Goal: Task Accomplishment & Management: Use online tool/utility

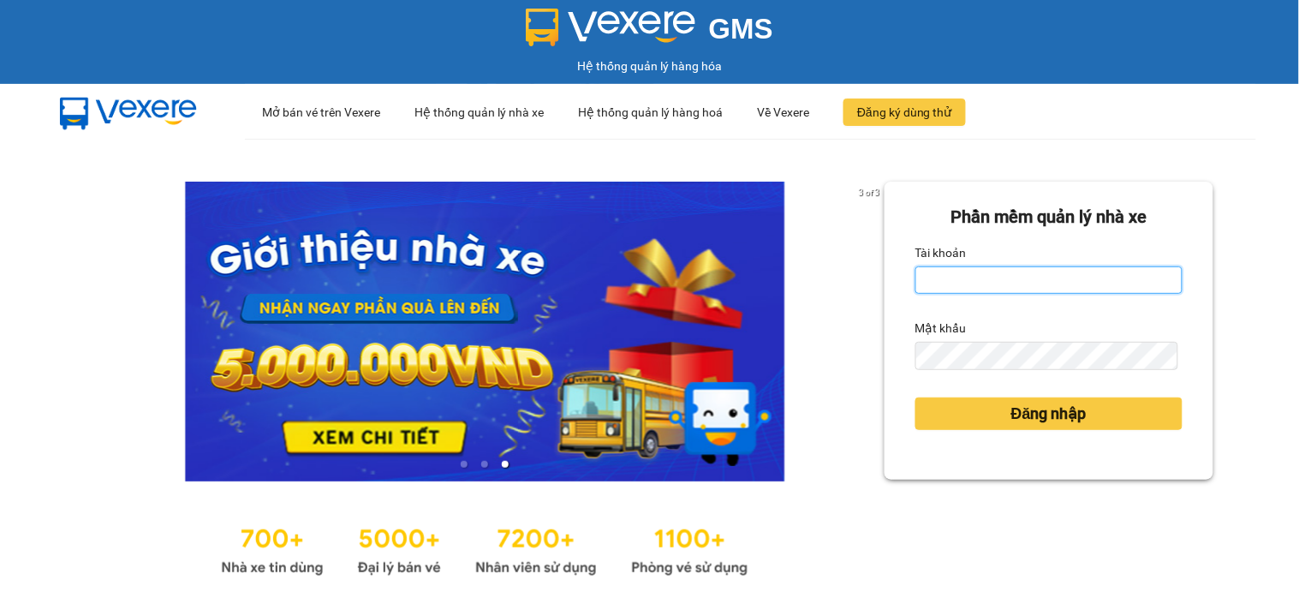
click at [959, 283] on input "Tài khoản" at bounding box center [1049, 279] width 267 height 27
type input "maiphuong.lienhung"
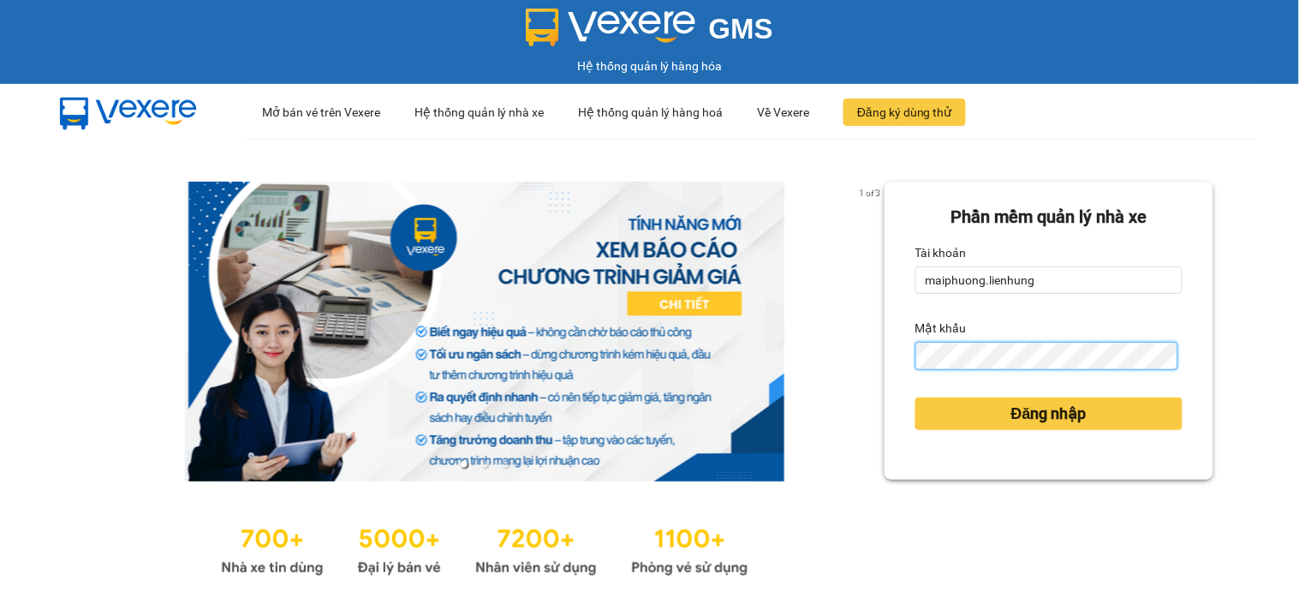
click at [916, 397] on button "Đăng nhập" at bounding box center [1049, 413] width 267 height 33
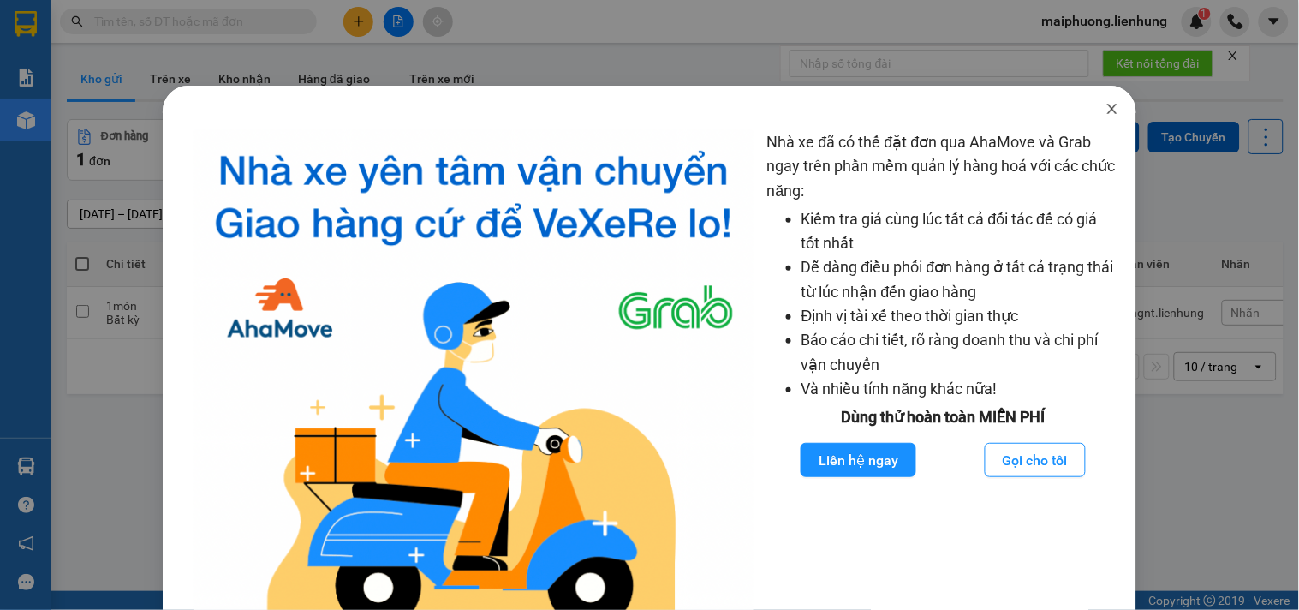
click at [1098, 93] on span "Close" at bounding box center [1113, 110] width 48 height 48
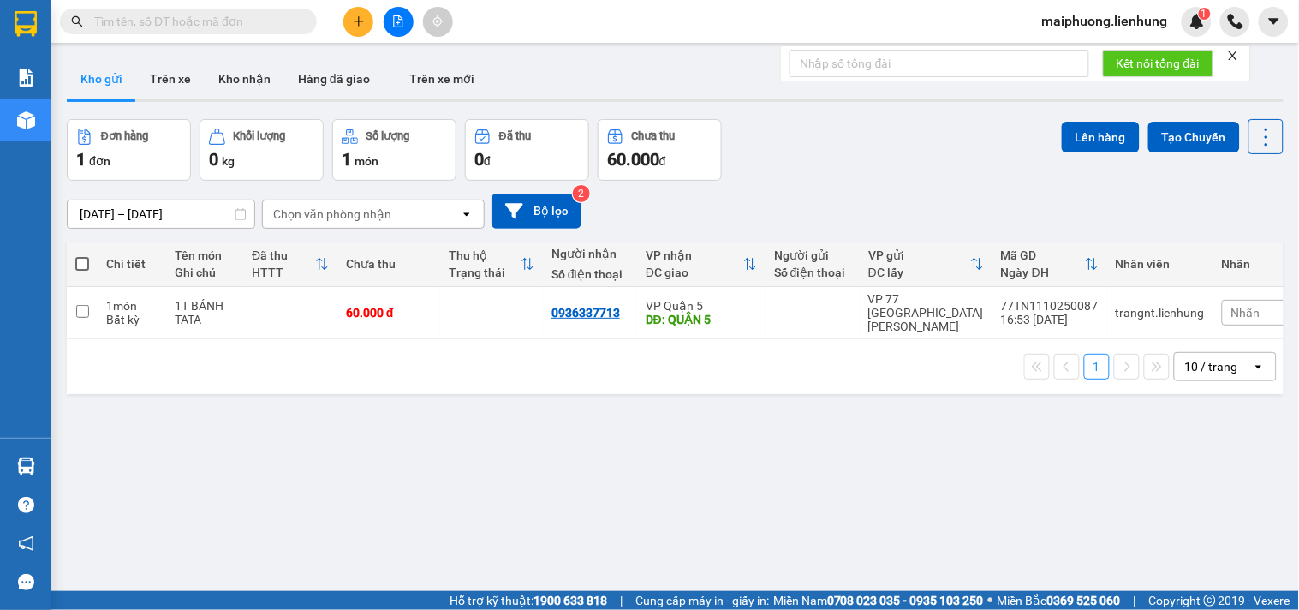
click at [397, 21] on icon "file-add" at bounding box center [398, 21] width 12 height 12
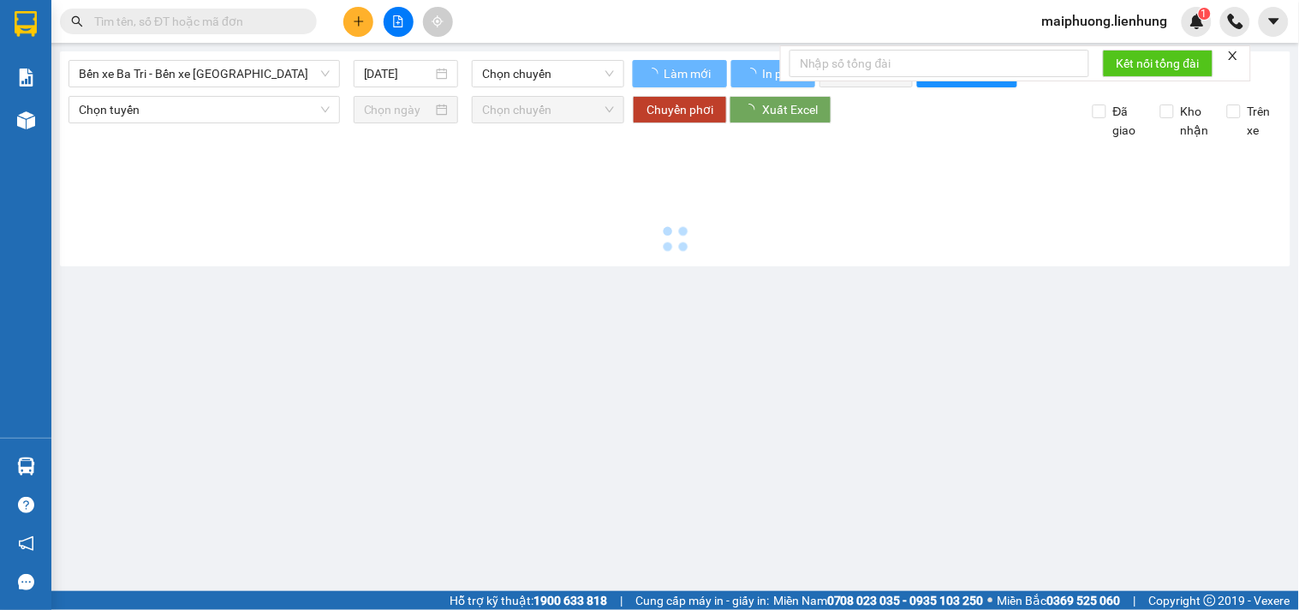
type input "[DATE]"
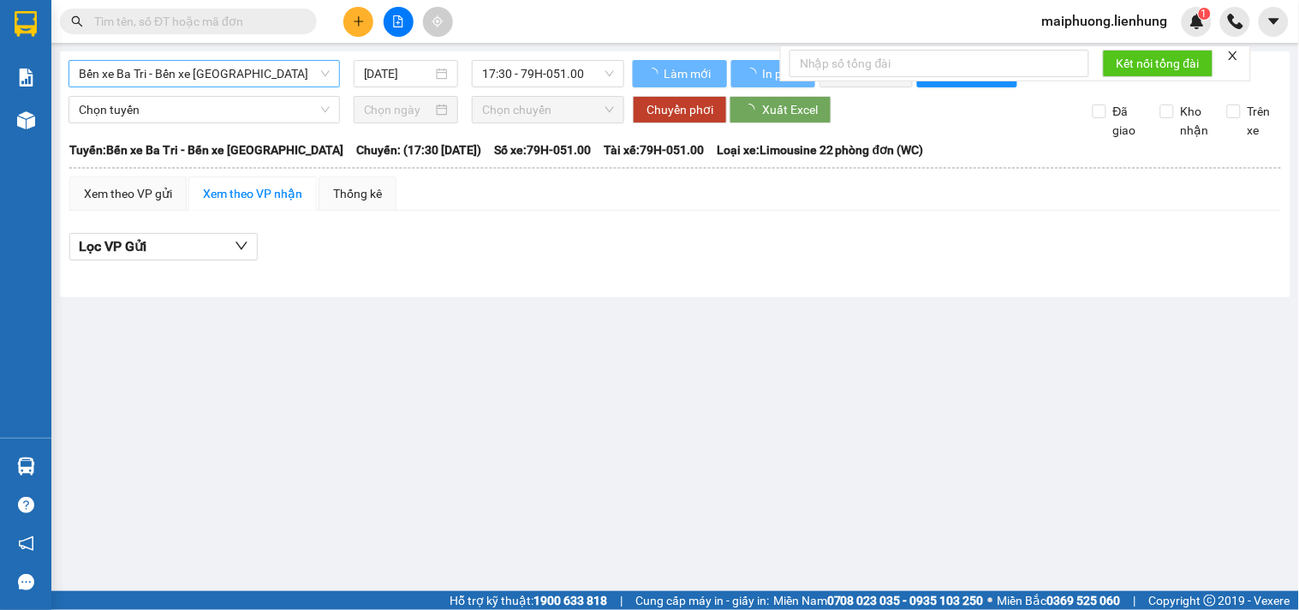
click at [203, 71] on span "Bến xe Ba Tri - Bến xe Vạn Ninh" at bounding box center [204, 74] width 251 height 26
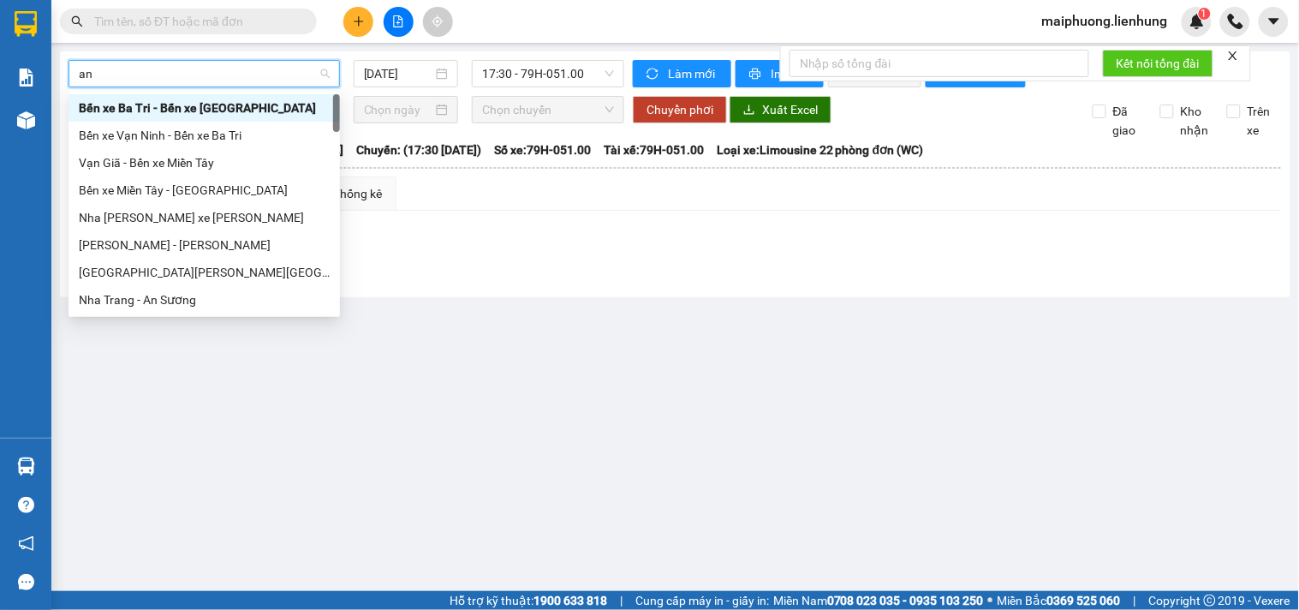
type input "an"
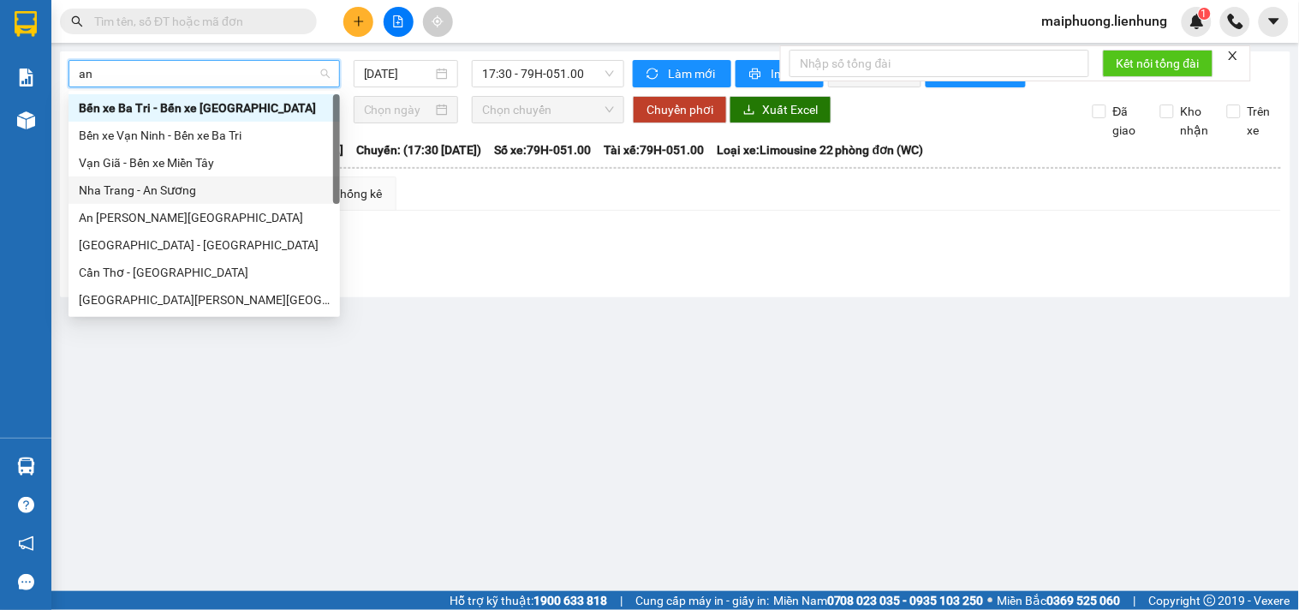
click at [144, 178] on div "Nha Trang - An Sương" at bounding box center [205, 189] width 272 height 27
type input "[DATE]"
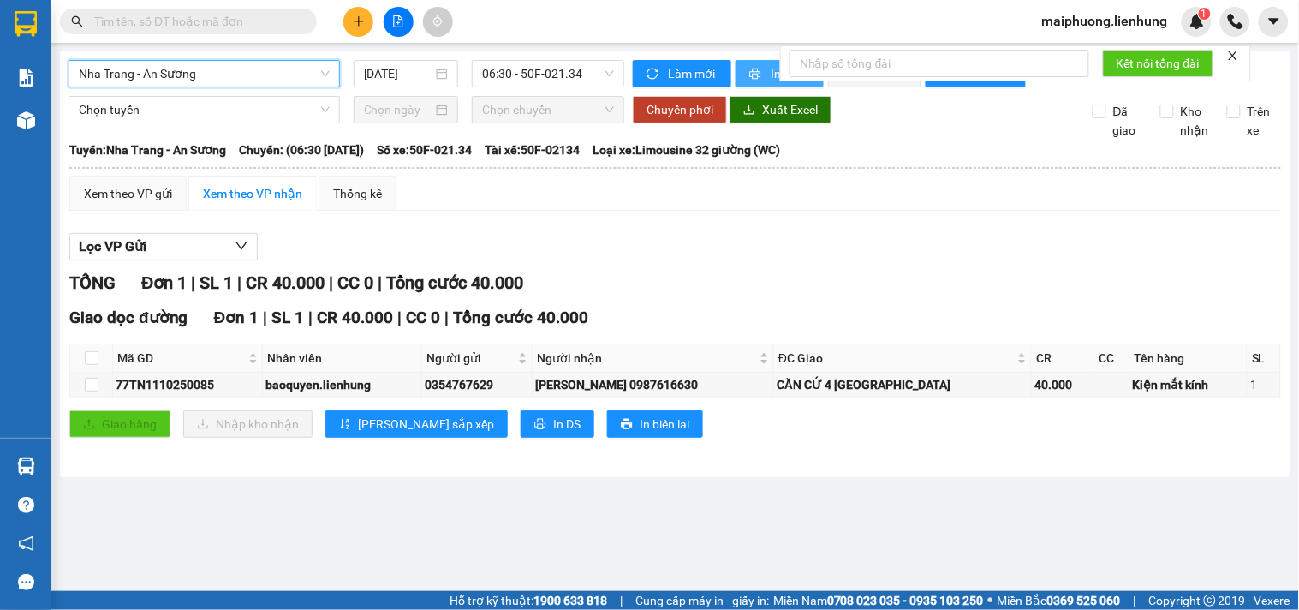
click at [757, 79] on icon "printer" at bounding box center [755, 74] width 11 height 11
click at [928, 261] on div "Lọc VP Gửi" at bounding box center [675, 247] width 1212 height 28
click at [237, 73] on span "Nha Trang - An Sương" at bounding box center [204, 74] width 251 height 26
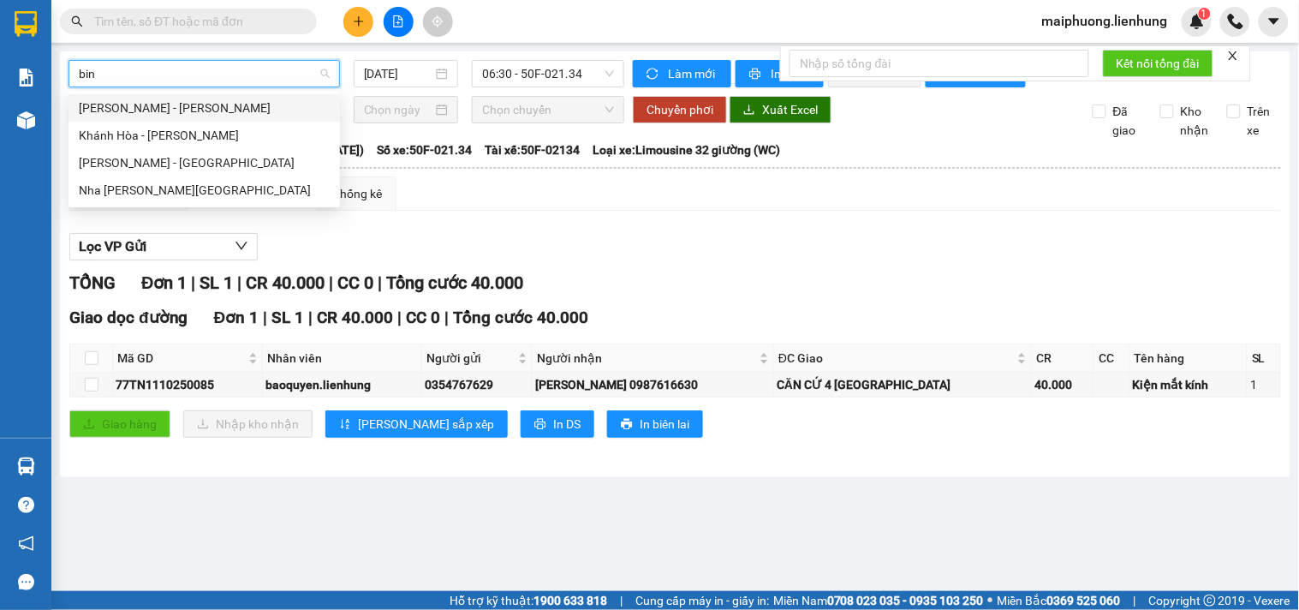
type input "binh"
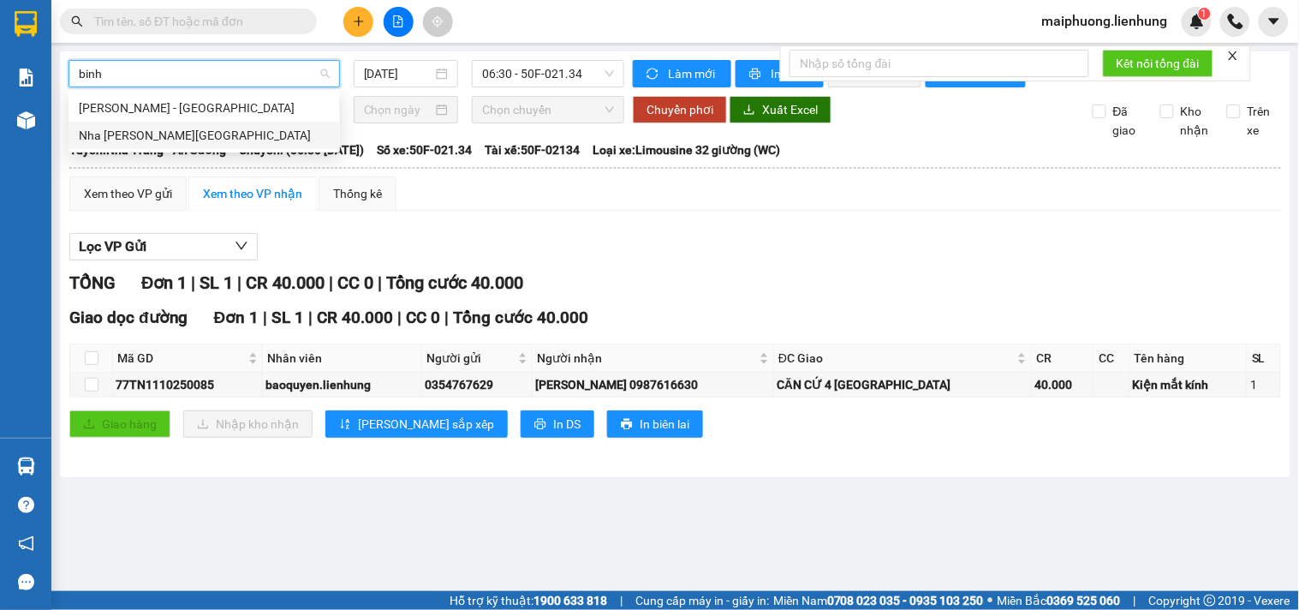
click at [218, 137] on div "Nha Trang - Bình Dương" at bounding box center [204, 135] width 251 height 19
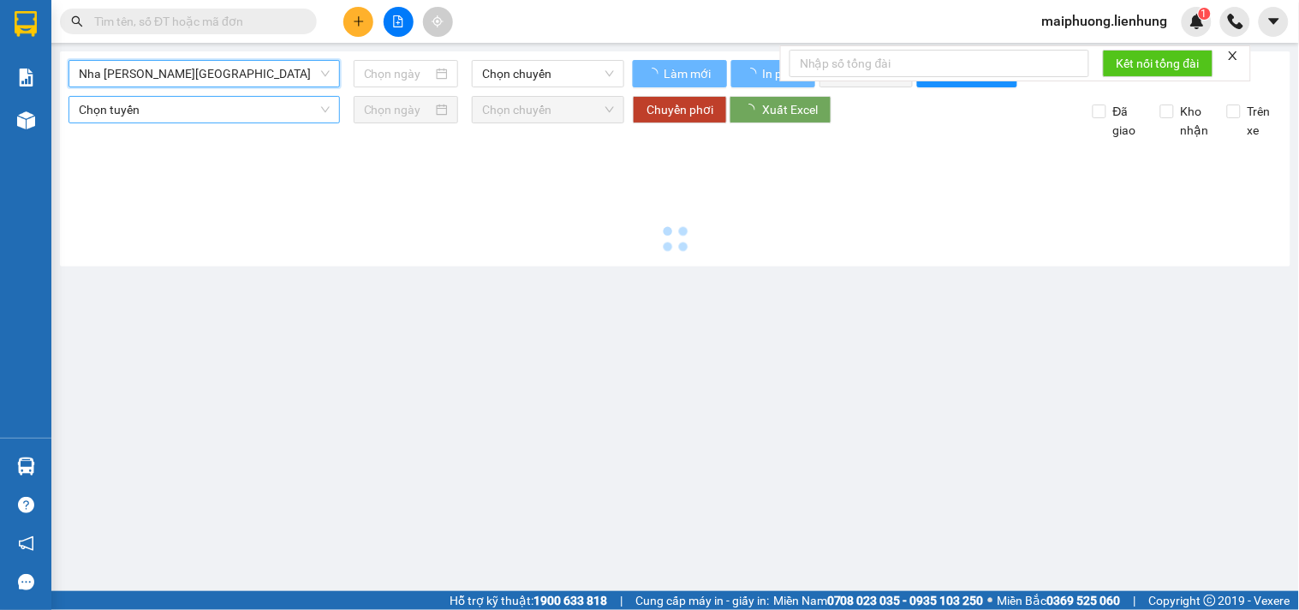
type input "[DATE]"
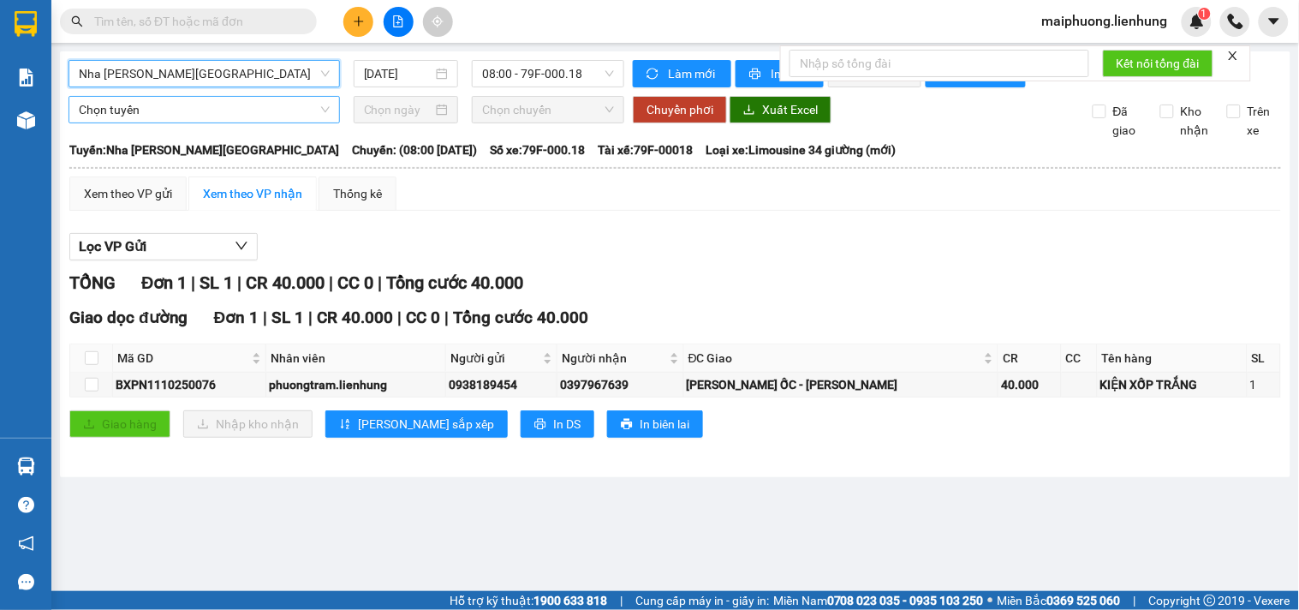
click at [210, 122] on span "Chọn tuyến" at bounding box center [204, 110] width 251 height 26
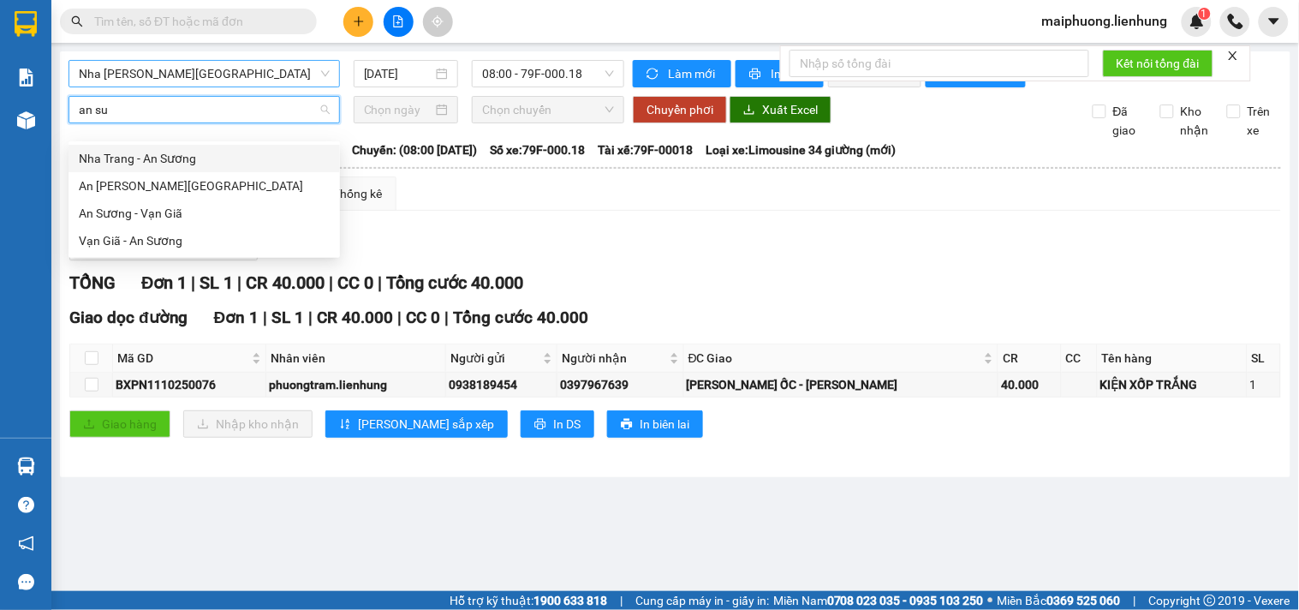
type input "an suo"
click at [208, 156] on div "Nha Trang - An Sương" at bounding box center [204, 158] width 251 height 19
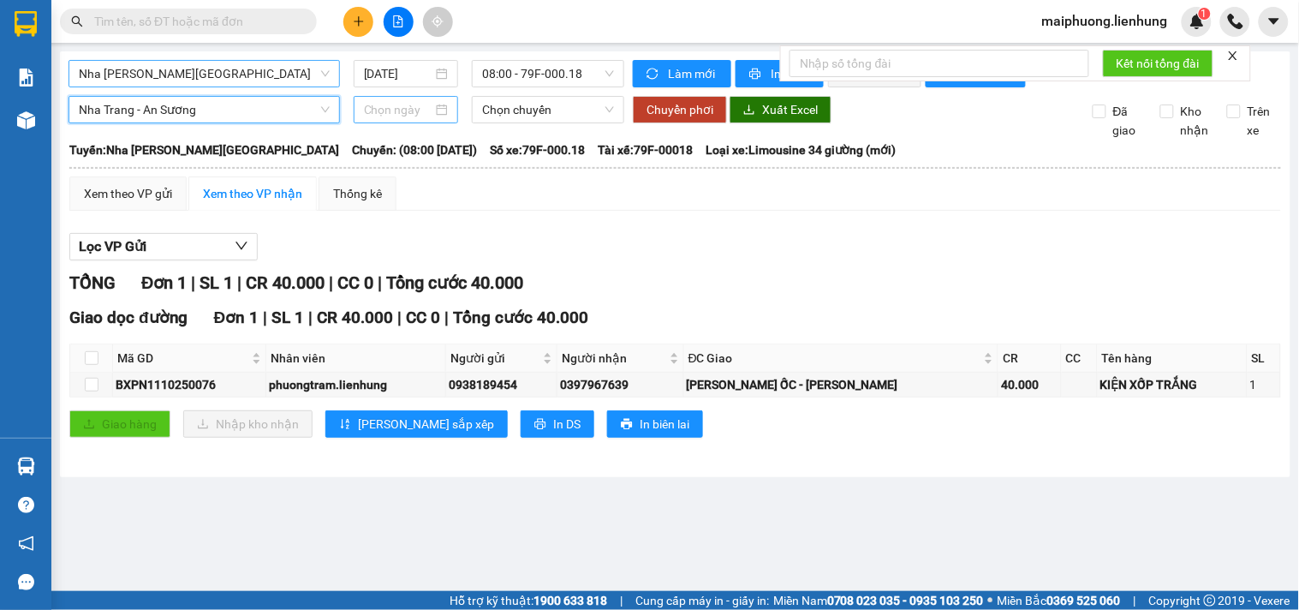
click at [424, 117] on input at bounding box center [398, 109] width 69 height 19
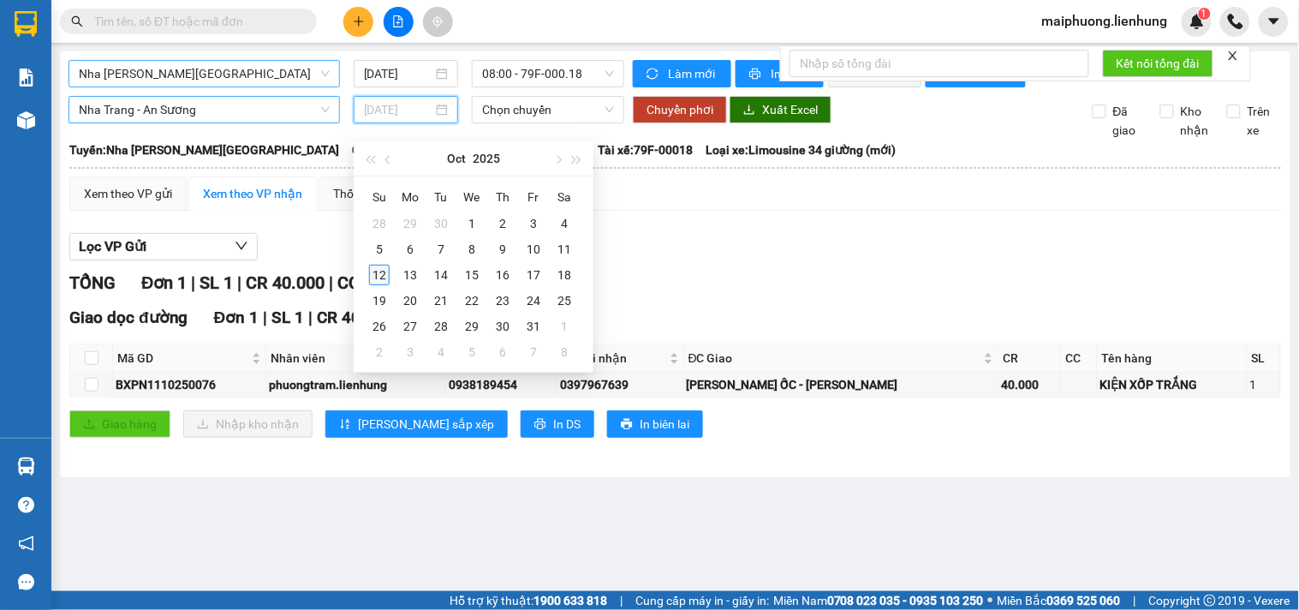
type input "[DATE]"
click at [380, 277] on div "12" at bounding box center [379, 275] width 21 height 21
type input "[DATE]"
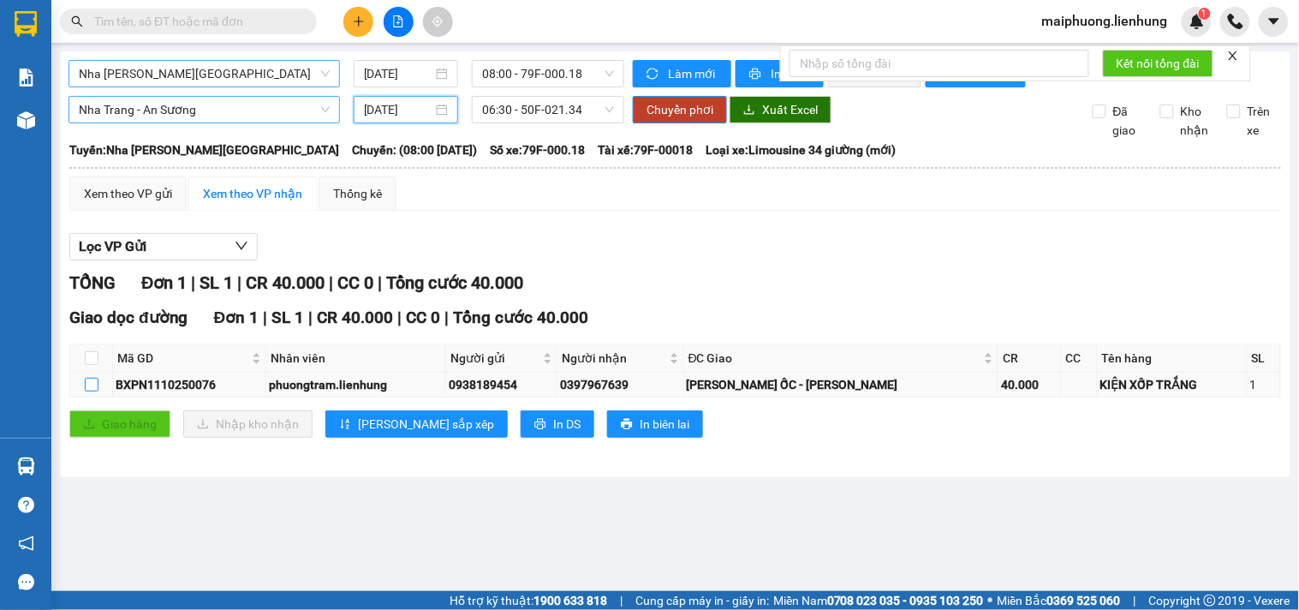
click at [87, 391] on input "checkbox" at bounding box center [92, 385] width 14 height 14
checkbox input "true"
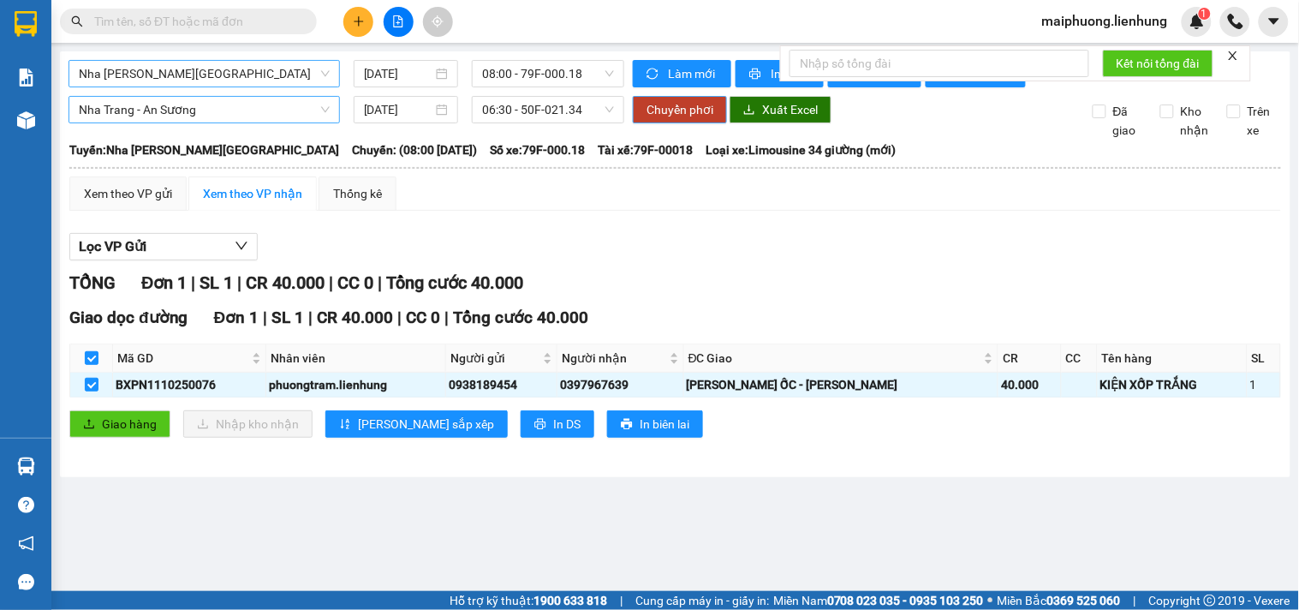
click at [675, 114] on span "Chuyển phơi" at bounding box center [680, 109] width 67 height 19
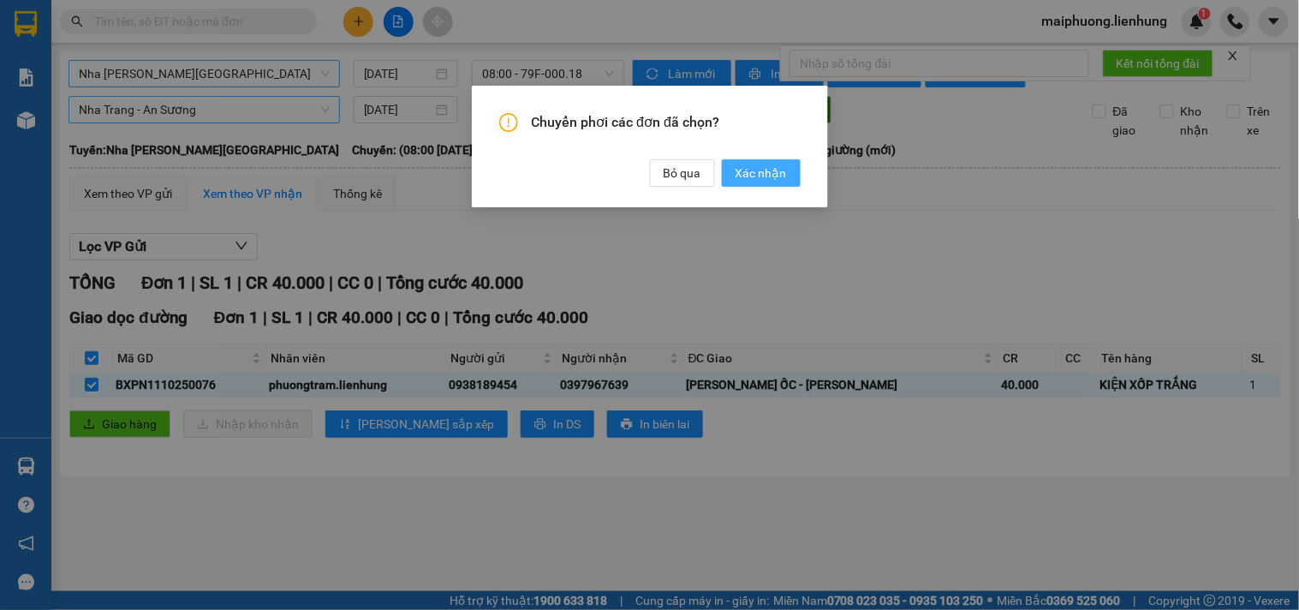
click at [759, 172] on span "Xác nhận" at bounding box center [761, 173] width 51 height 19
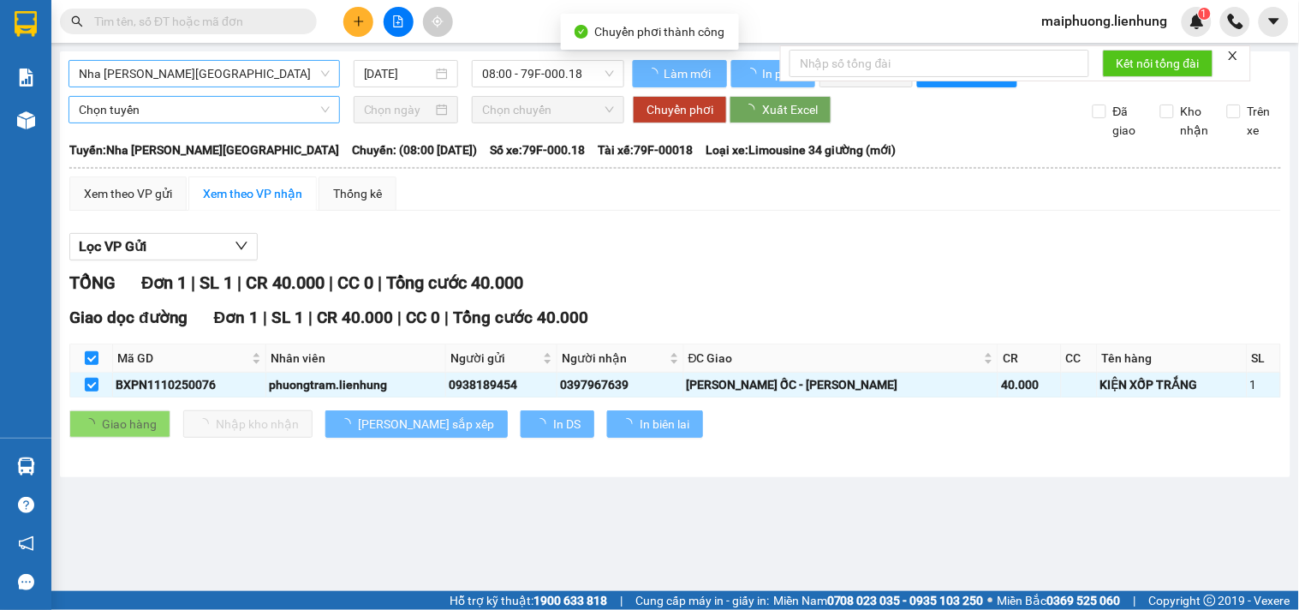
checkbox input "false"
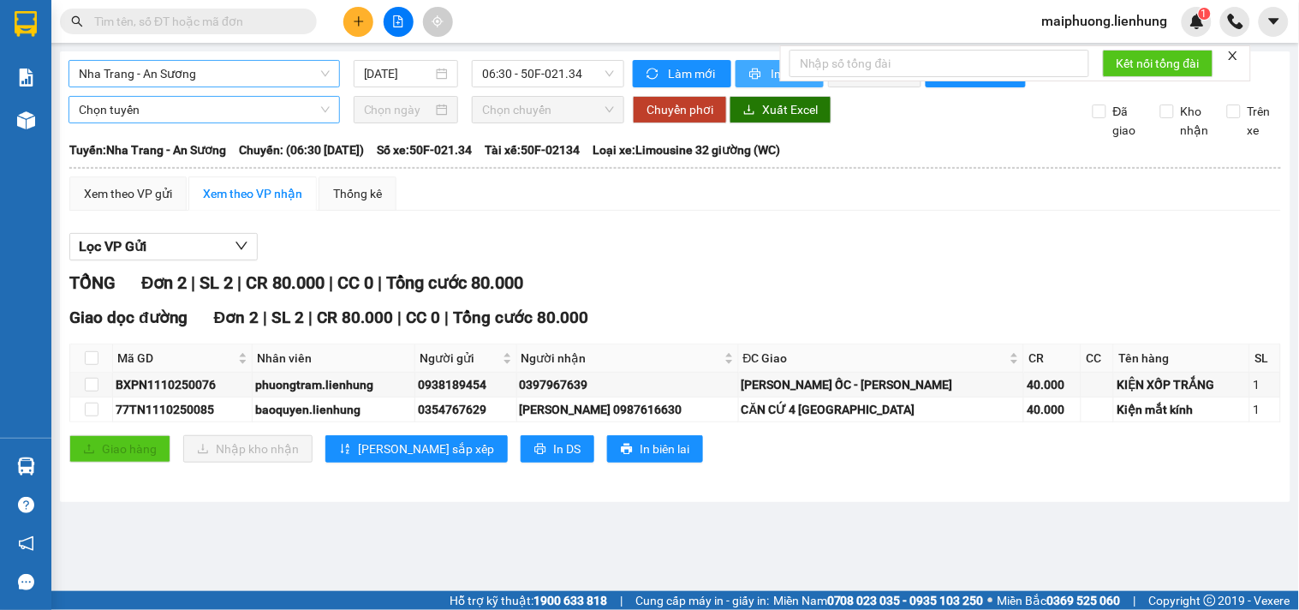
click at [750, 68] on icon "printer" at bounding box center [755, 74] width 12 height 12
click at [275, 26] on input "text" at bounding box center [195, 21] width 202 height 19
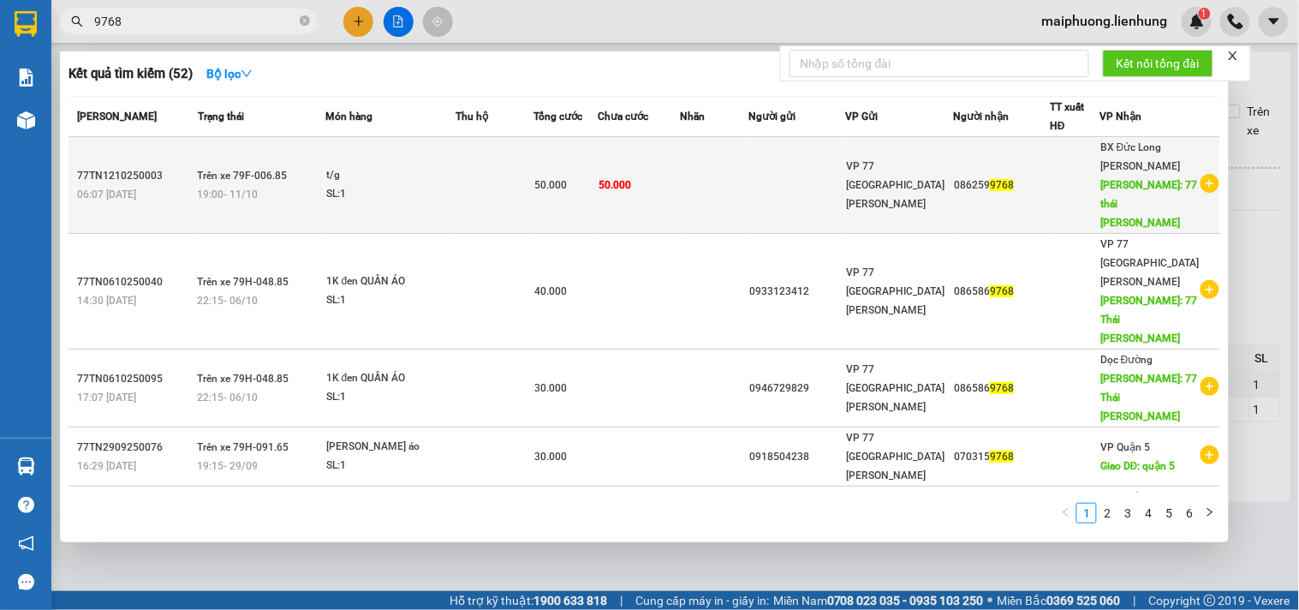
type input "9768"
click at [636, 212] on td "50.000" at bounding box center [639, 185] width 83 height 97
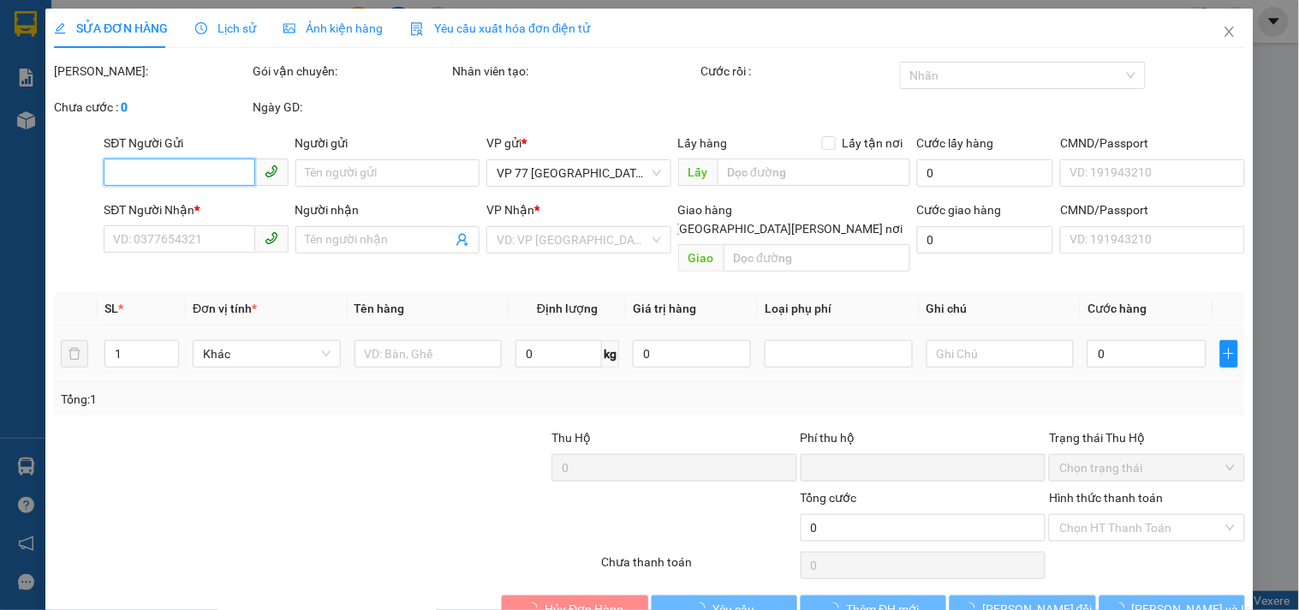
type input "0862599768"
type input "77 [GEOGRAPHIC_DATA]"
type input "0"
type input "50.000"
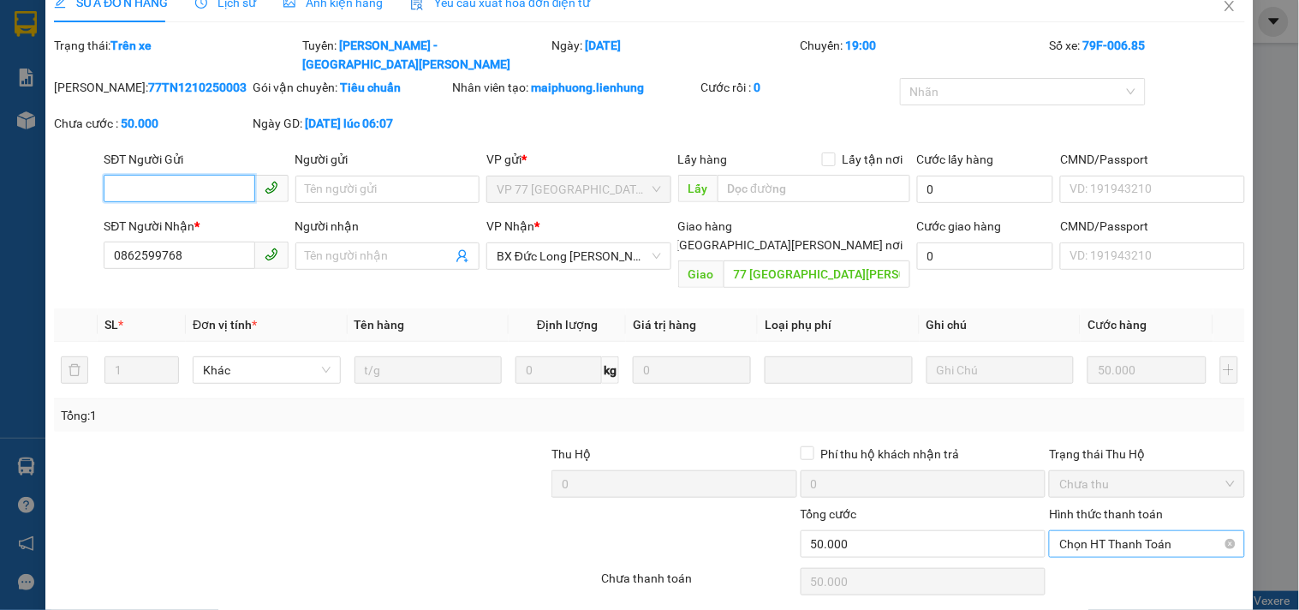
scroll to position [27, 0]
click at [1127, 529] on span "Chọn HT Thanh Toán" at bounding box center [1147, 542] width 175 height 26
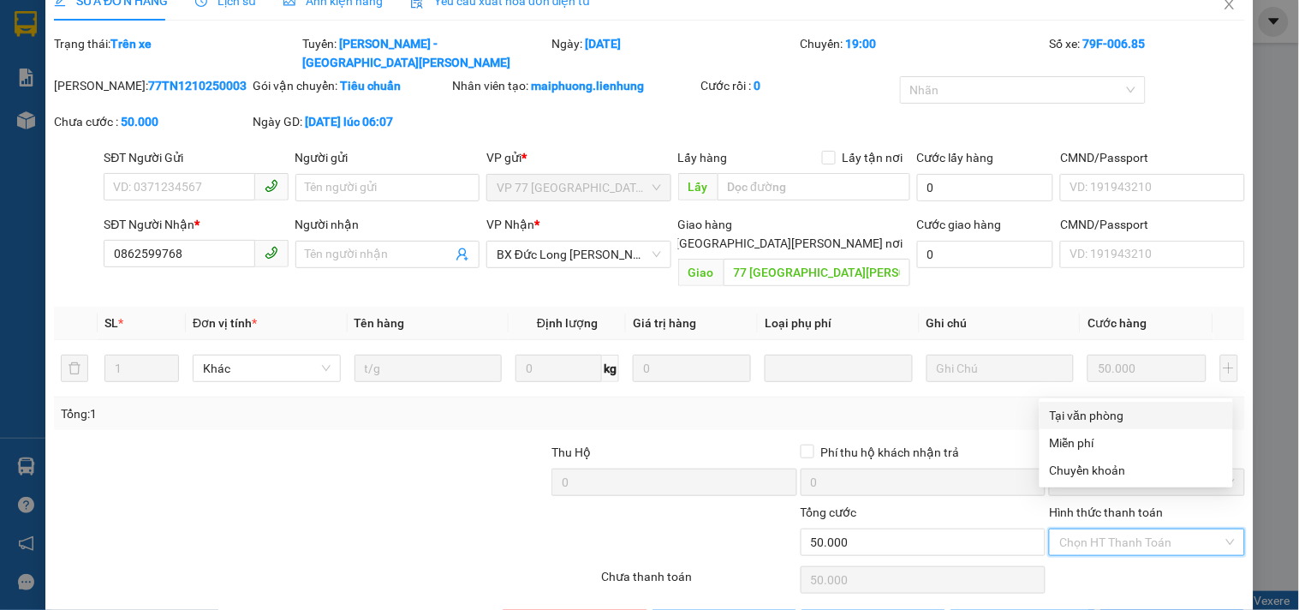
click at [1084, 409] on div "Tại văn phòng" at bounding box center [1136, 415] width 173 height 19
type input "0"
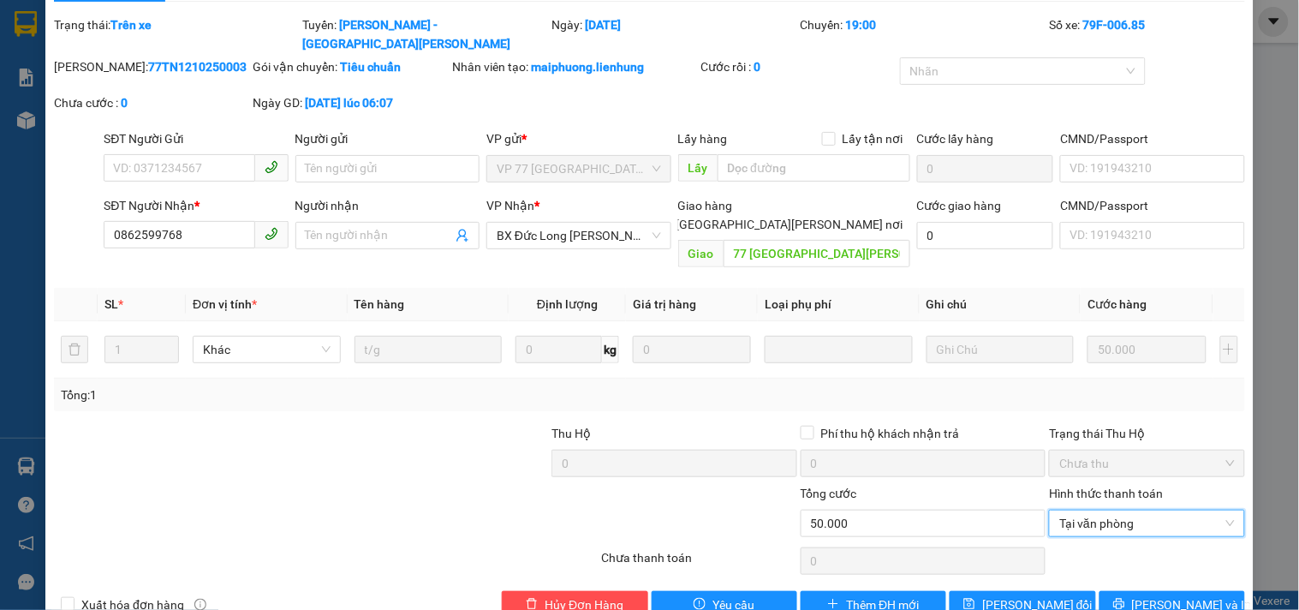
scroll to position [50, 0]
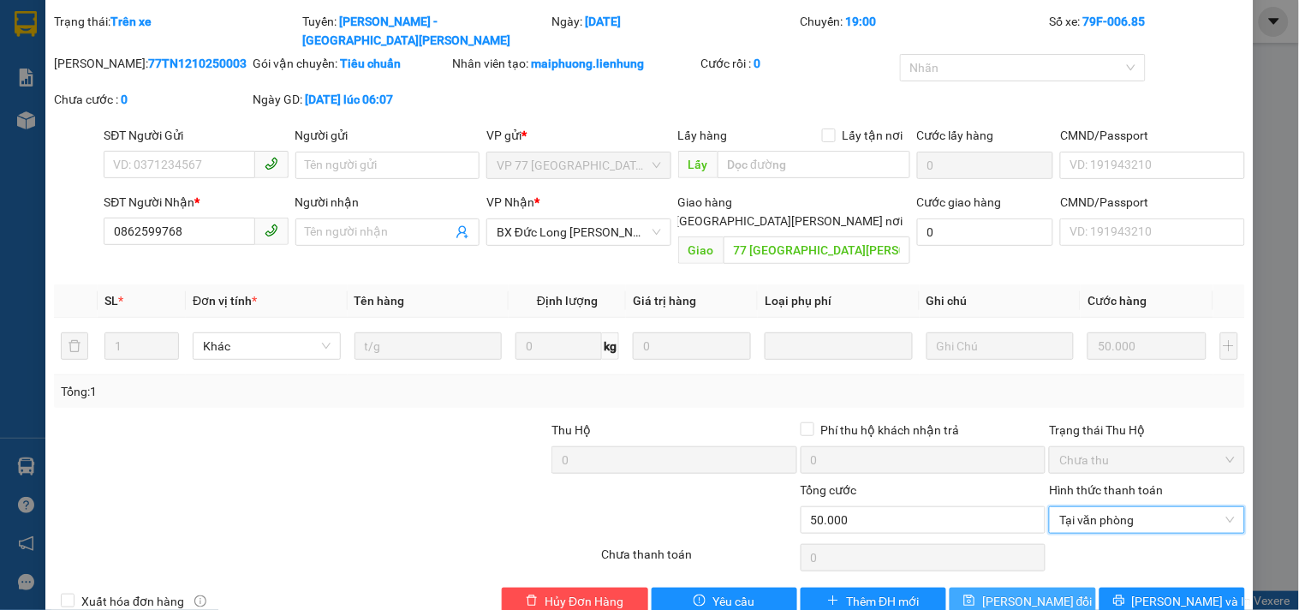
click at [1055, 588] on button "[PERSON_NAME] thay đổi" at bounding box center [1023, 601] width 146 height 27
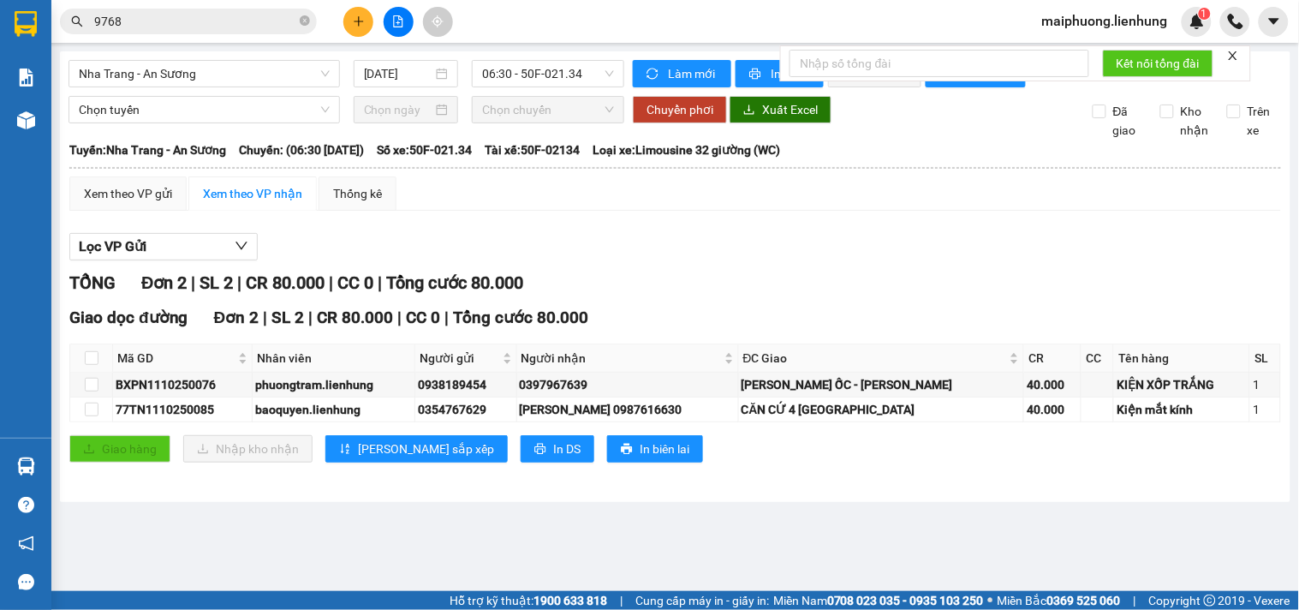
click at [232, 15] on input "9768" at bounding box center [195, 21] width 202 height 19
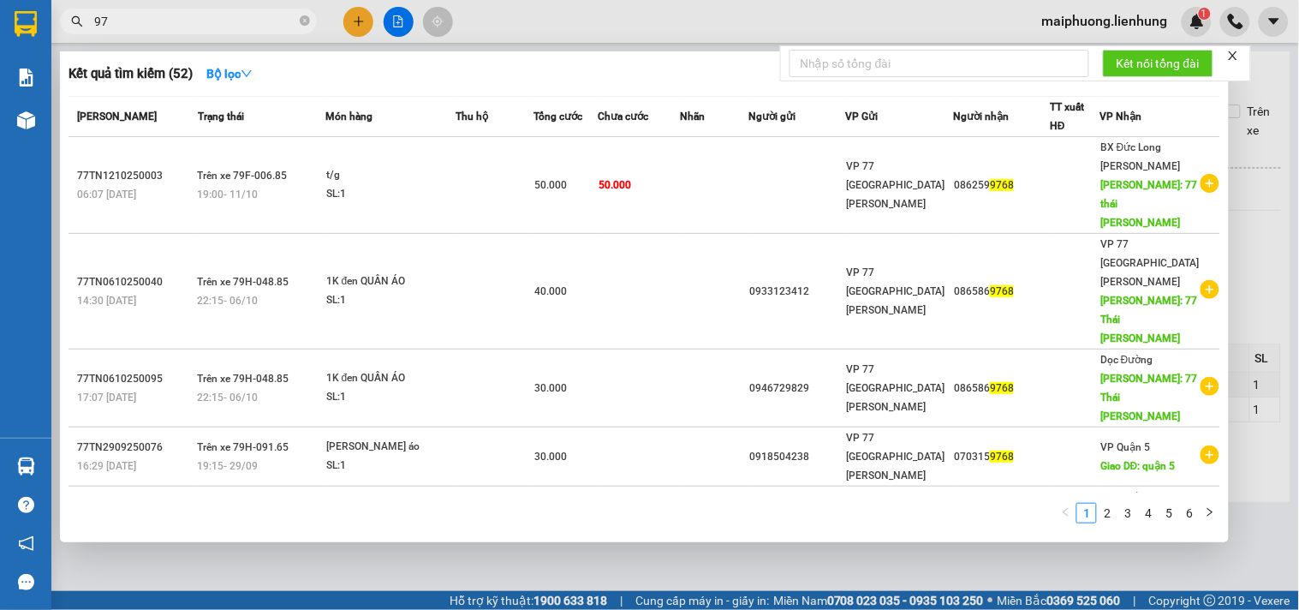
type input "9"
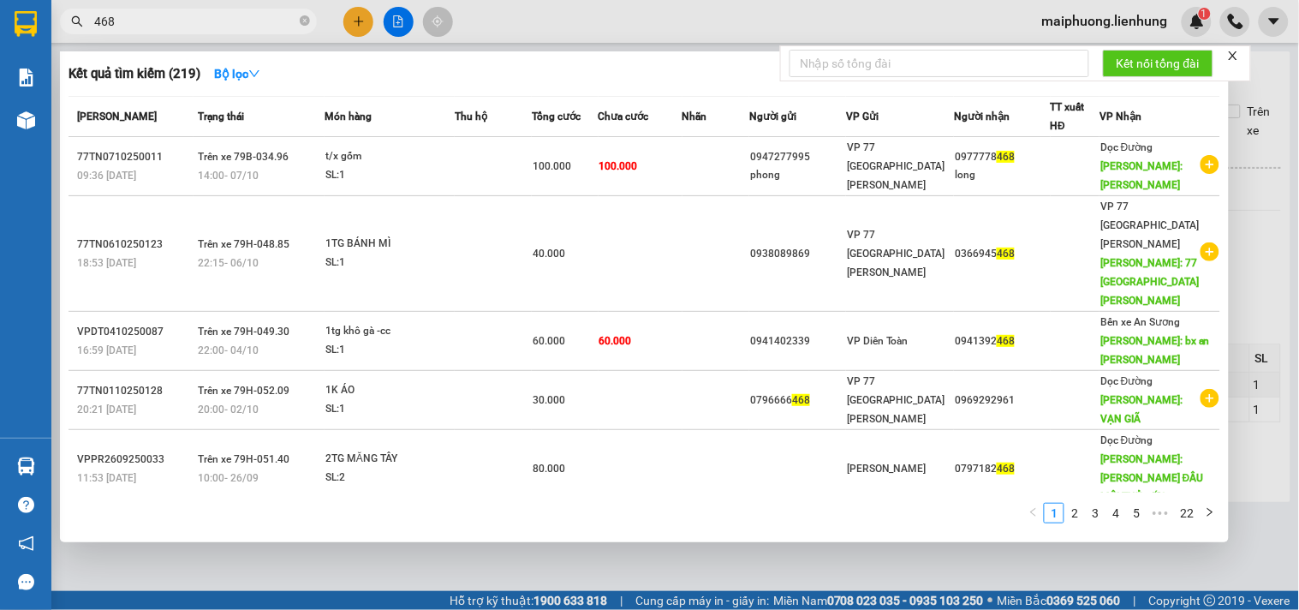
type input "468"
click at [372, 28] on div at bounding box center [649, 305] width 1299 height 610
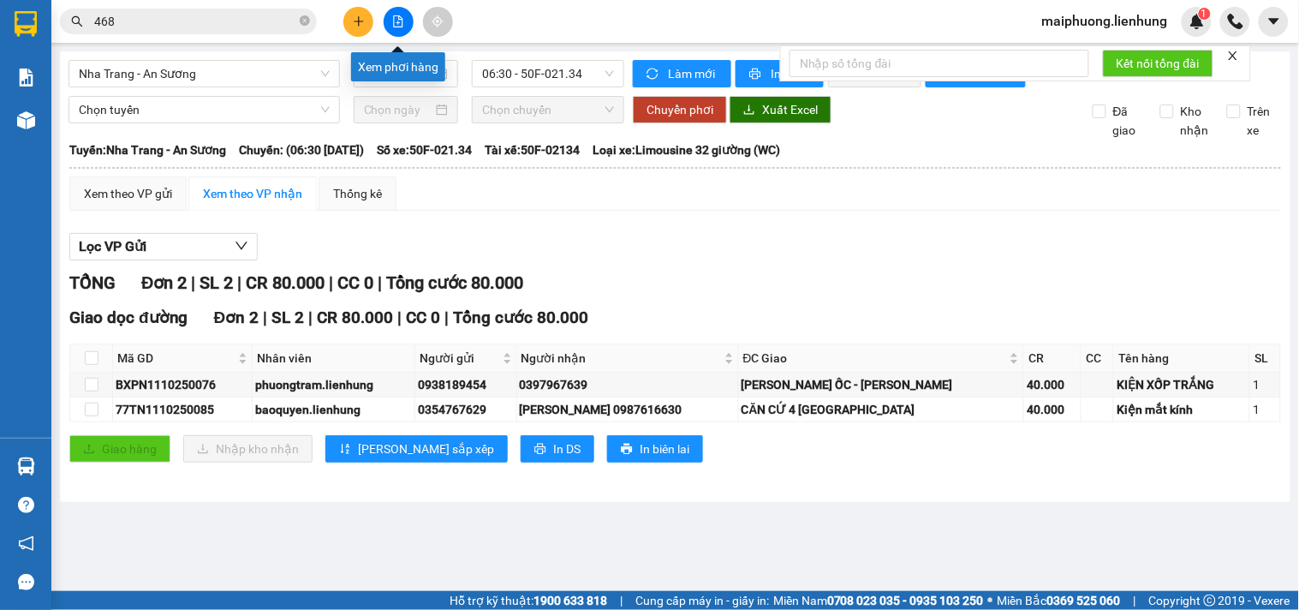
click at [386, 26] on button at bounding box center [399, 22] width 30 height 30
click at [278, 77] on span "Nha Trang - An Sương" at bounding box center [204, 74] width 251 height 26
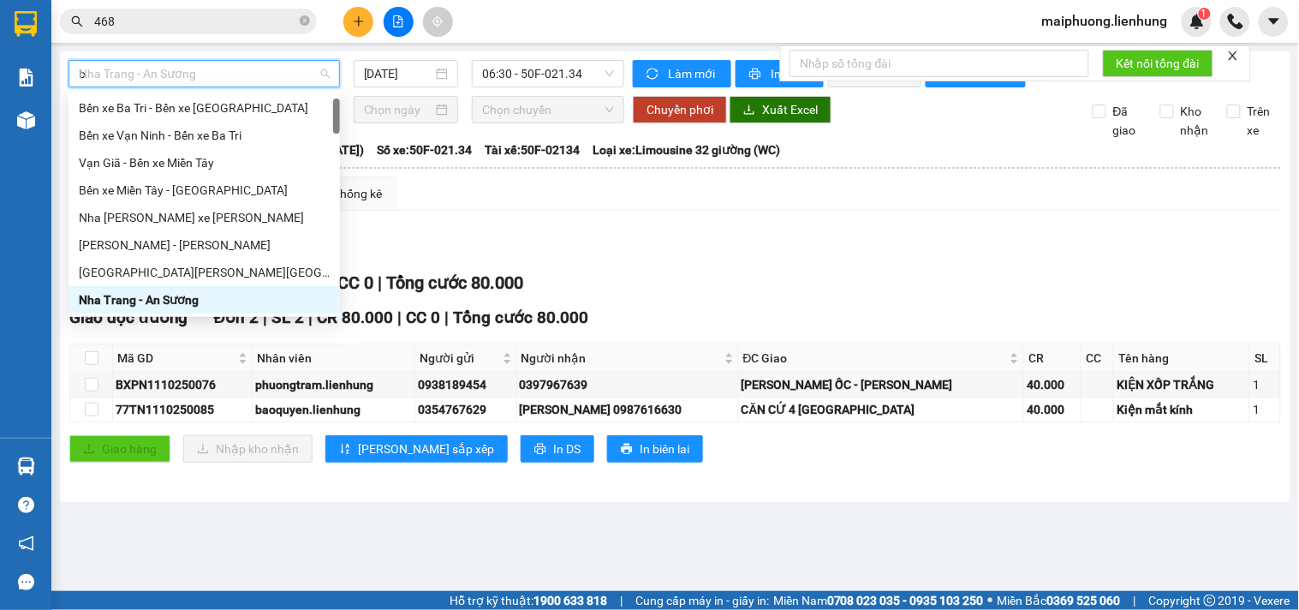
type input "bi"
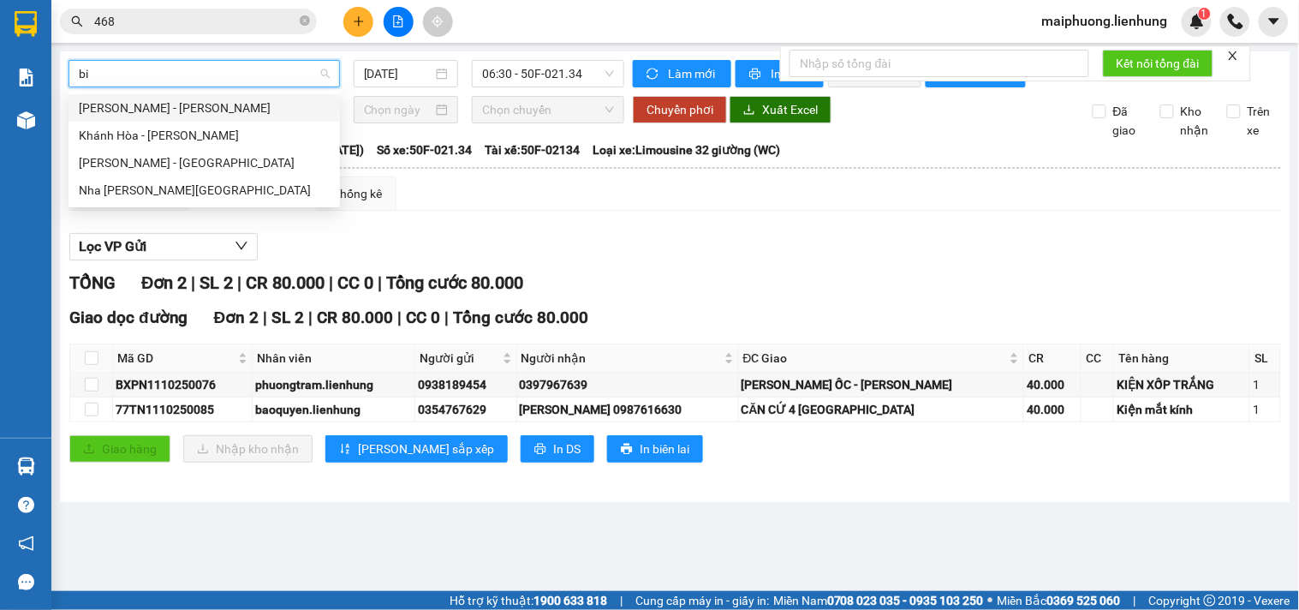
scroll to position [0, 0]
click at [182, 187] on div "Nha Trang - Bình Dương" at bounding box center [204, 190] width 251 height 19
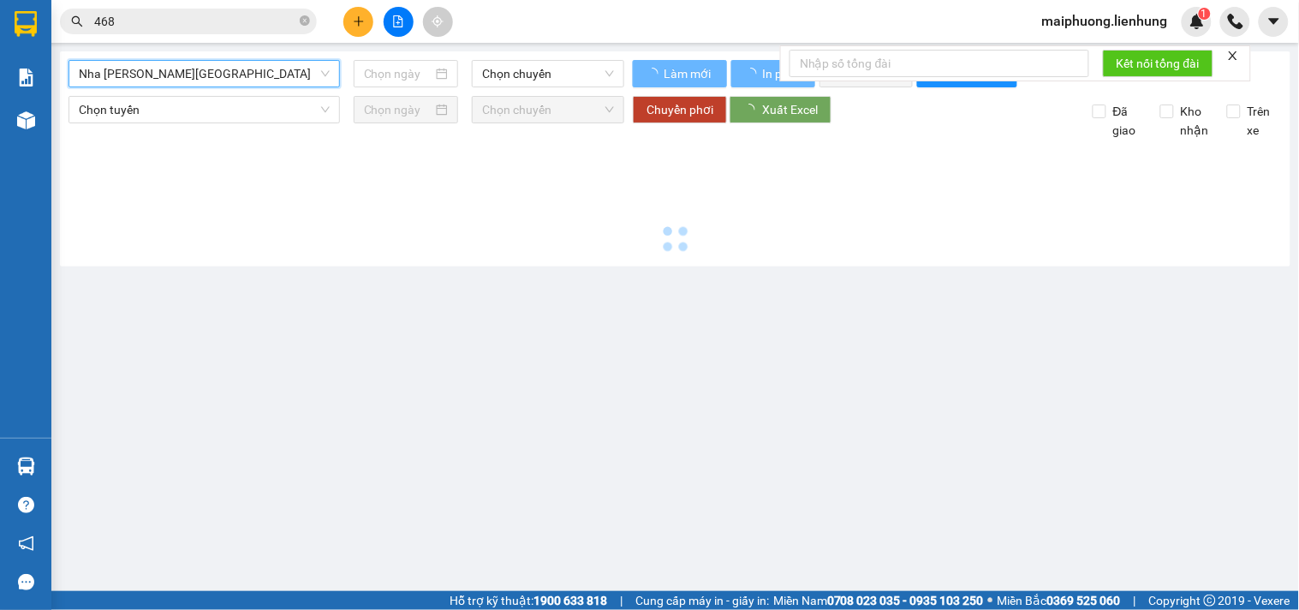
type input "[DATE]"
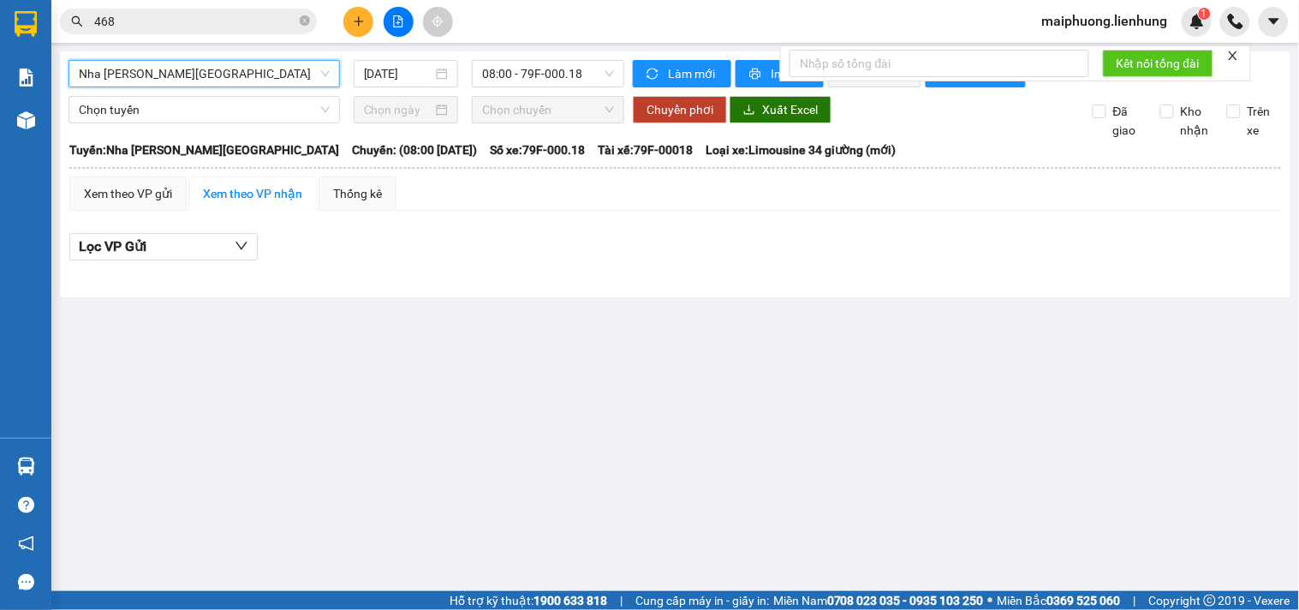
click at [210, 18] on input "468" at bounding box center [195, 21] width 202 height 19
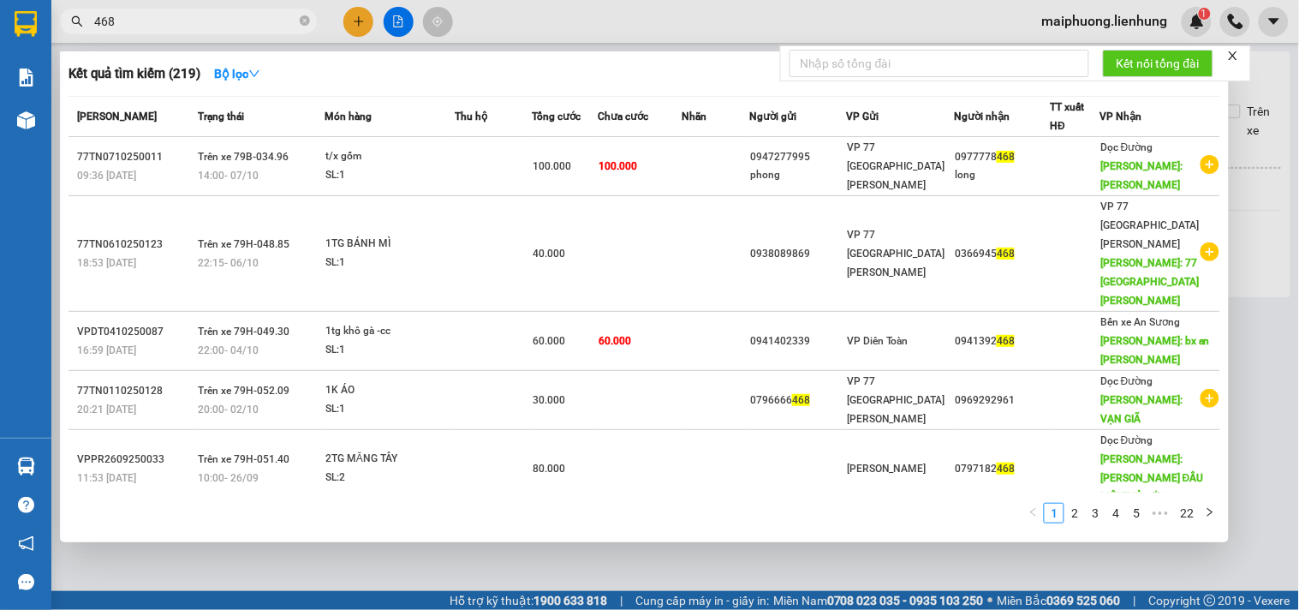
click at [210, 18] on input "468" at bounding box center [195, 21] width 202 height 19
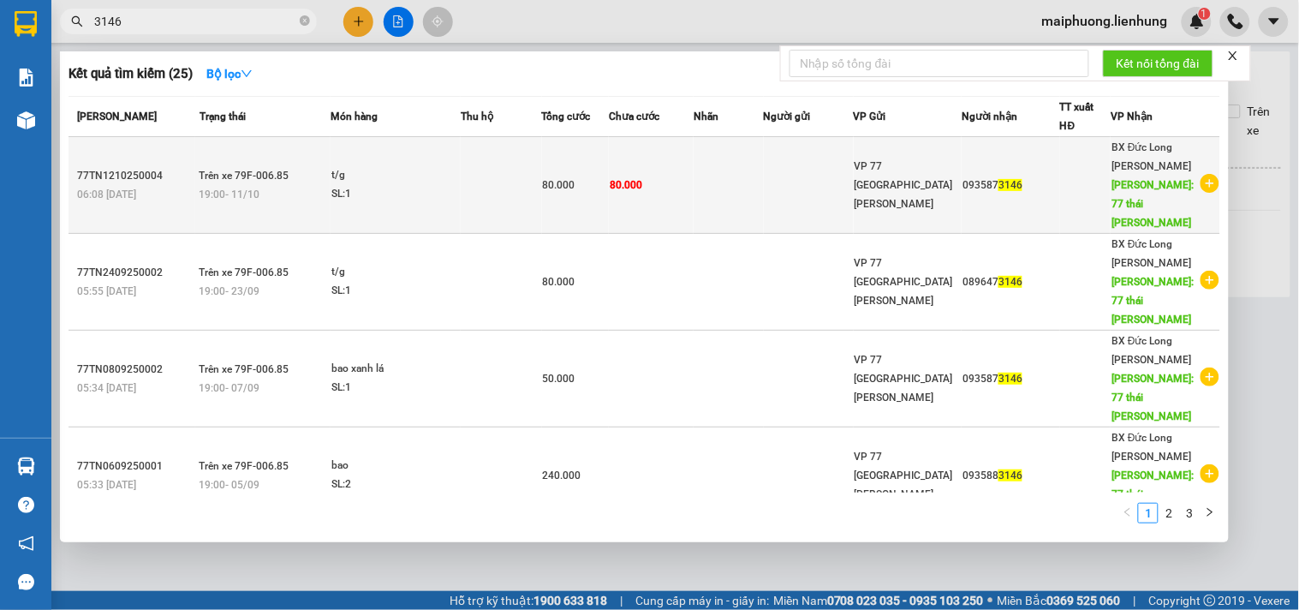
type input "3146"
click at [817, 182] on td at bounding box center [809, 185] width 90 height 97
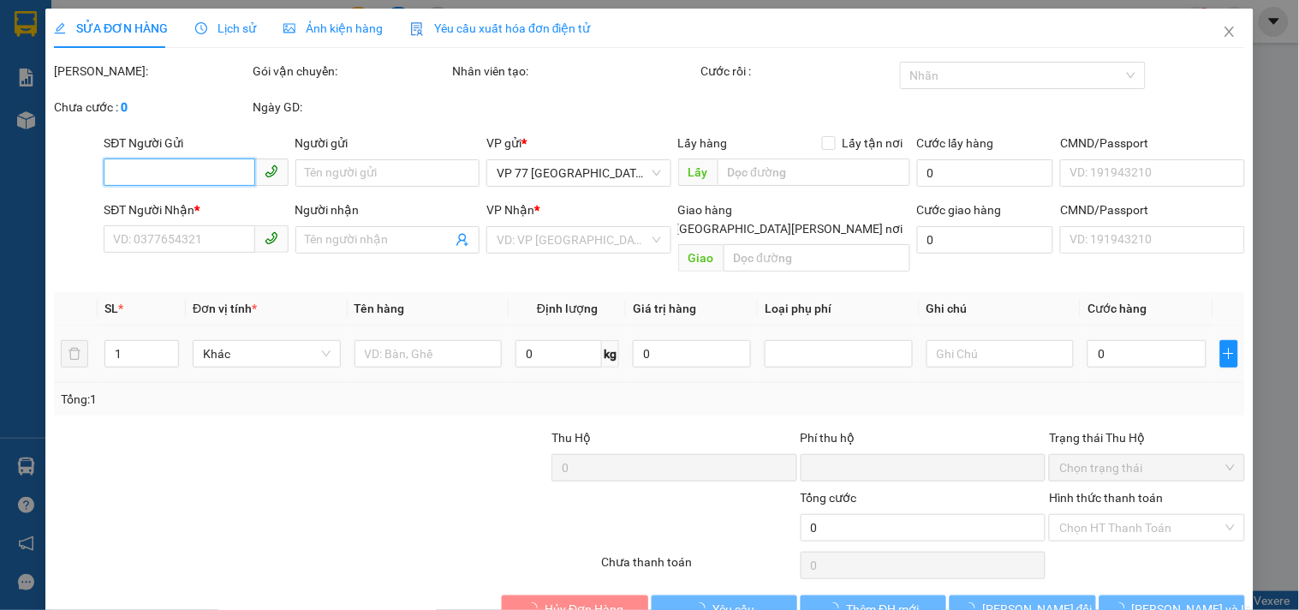
type input "0935873146"
type input "77 [GEOGRAPHIC_DATA]"
type input "0"
type input "80.000"
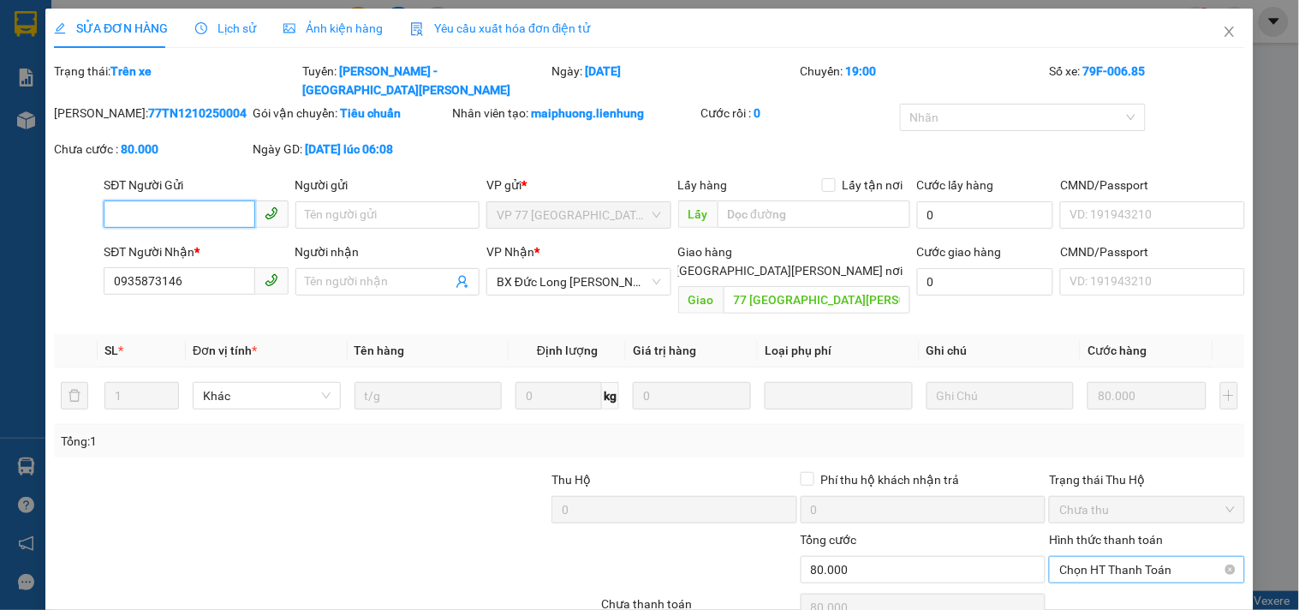
scroll to position [50, 0]
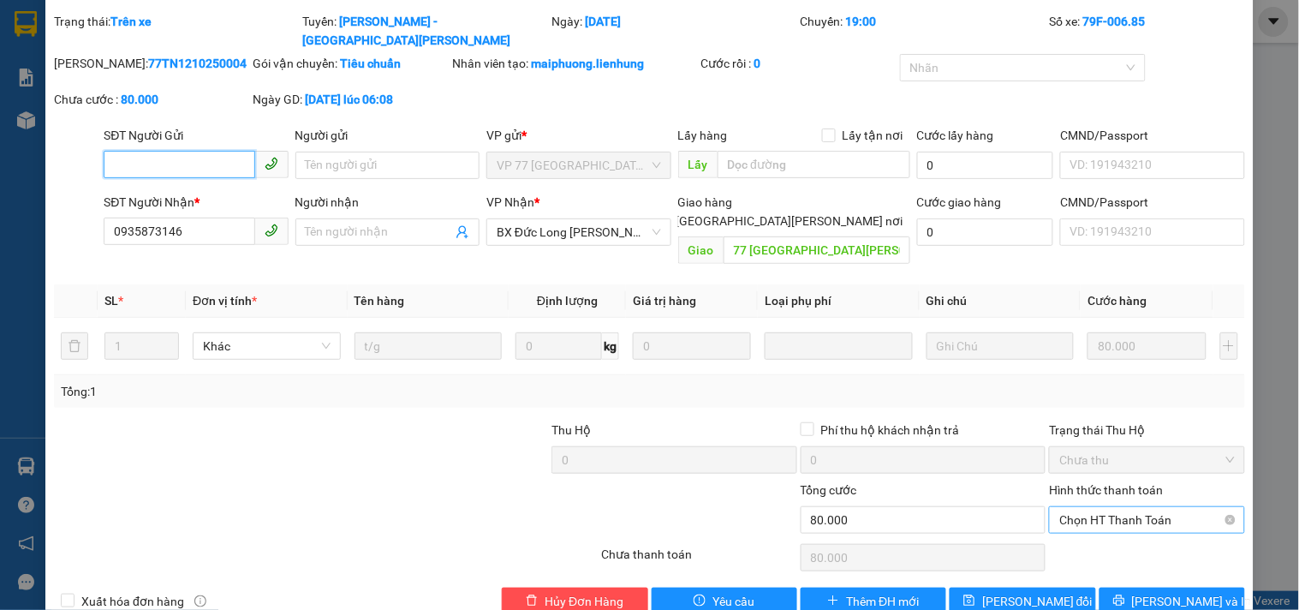
drag, startPoint x: 1108, startPoint y: 482, endPoint x: 1107, endPoint y: 497, distance: 14.6
click at [1107, 507] on span "Chọn HT Thanh Toán" at bounding box center [1147, 520] width 175 height 26
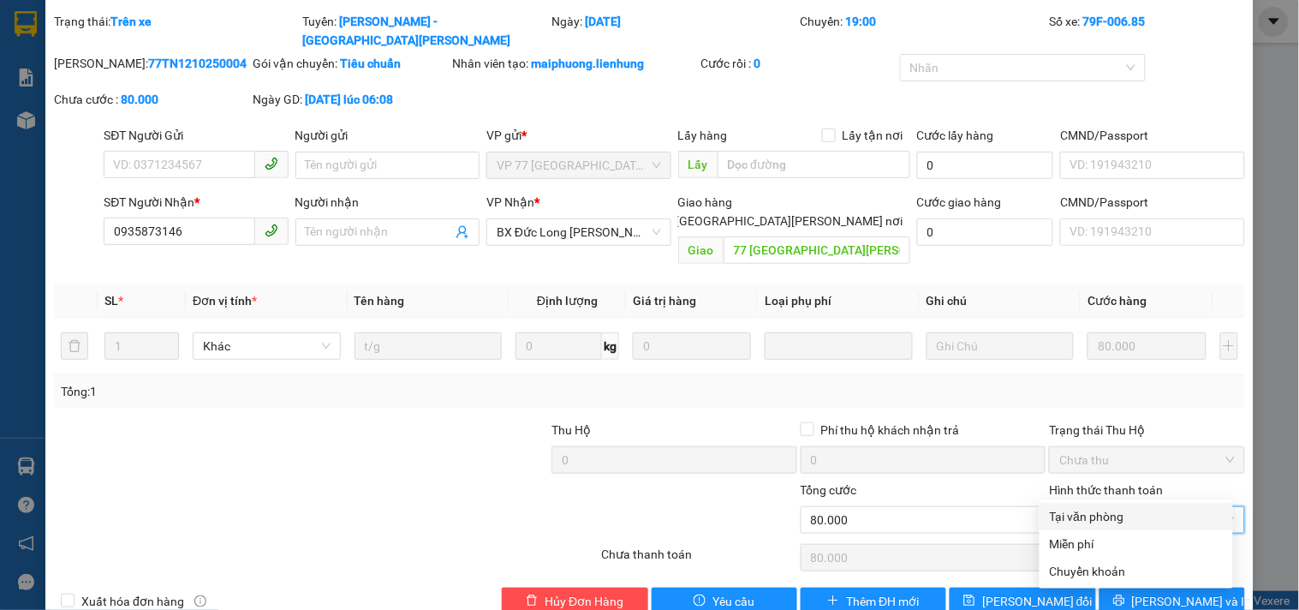
click at [1122, 510] on div "Tại văn phòng" at bounding box center [1136, 516] width 173 height 19
type input "0"
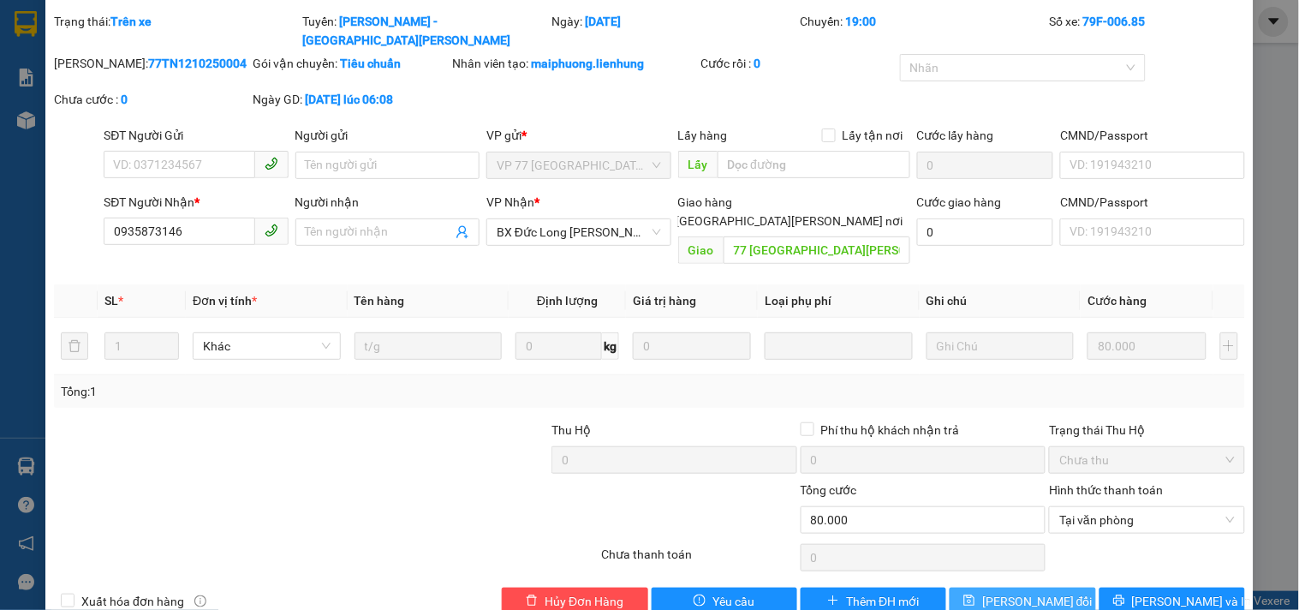
click at [1011, 592] on span "[PERSON_NAME] thay đổi" at bounding box center [1037, 601] width 110 height 19
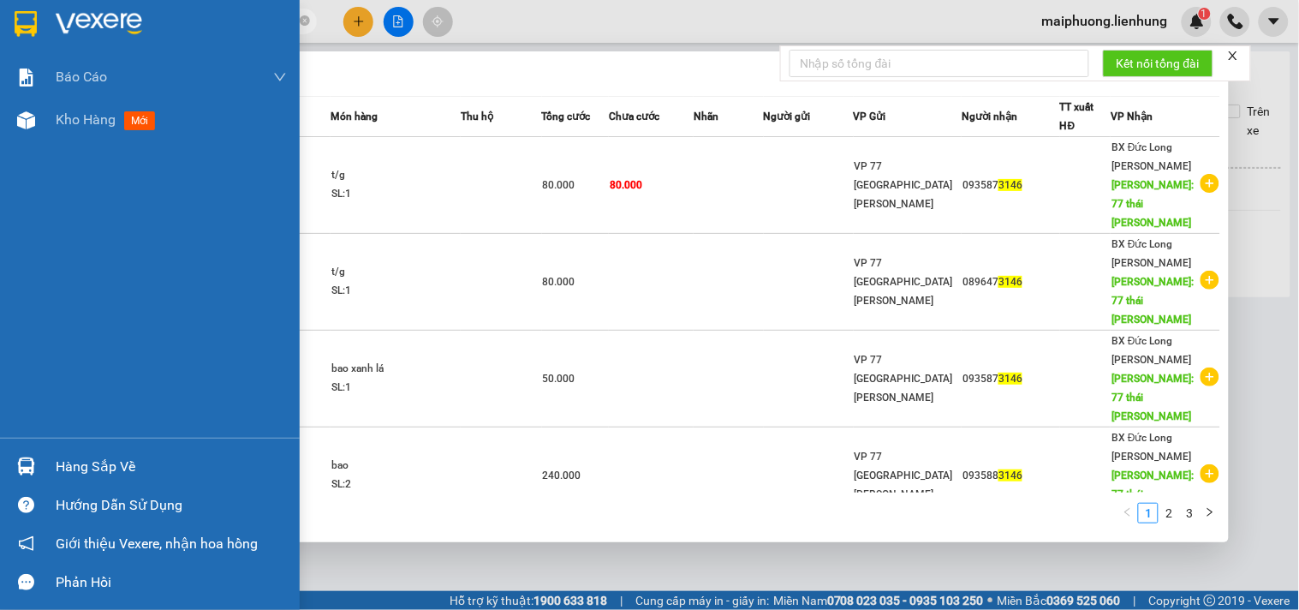
drag, startPoint x: 158, startPoint y: 15, endPoint x: 0, endPoint y: 10, distance: 157.7
click at [0, 10] on section "Kết quả tìm kiếm ( 25 ) Bộ lọc Mã ĐH Trạng thái Món hàng Thu hộ Tổng cước Chưa …" at bounding box center [649, 305] width 1299 height 610
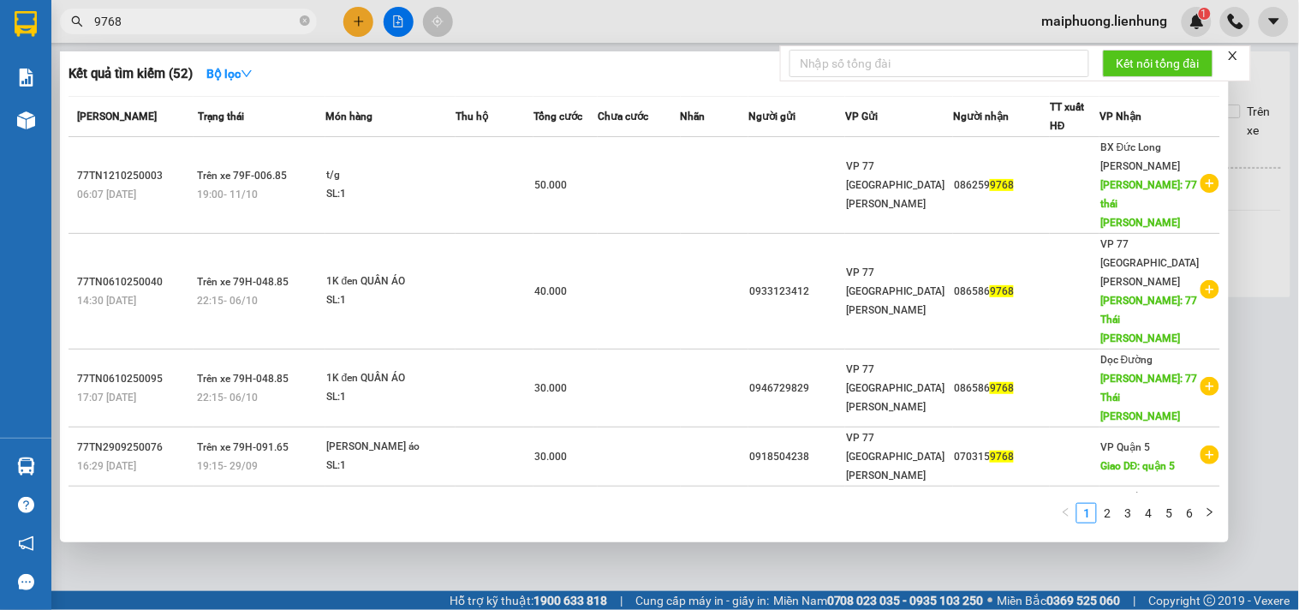
click at [117, 9] on span "9768" at bounding box center [188, 22] width 257 height 26
drag, startPoint x: 131, startPoint y: 19, endPoint x: 0, endPoint y: 14, distance: 131.2
click at [0, 14] on section "Kết quả tìm kiếm ( 52 ) Bộ lọc Mã ĐH Trạng thái Món hàng Thu hộ Tổng cước Chưa …" at bounding box center [649, 305] width 1299 height 610
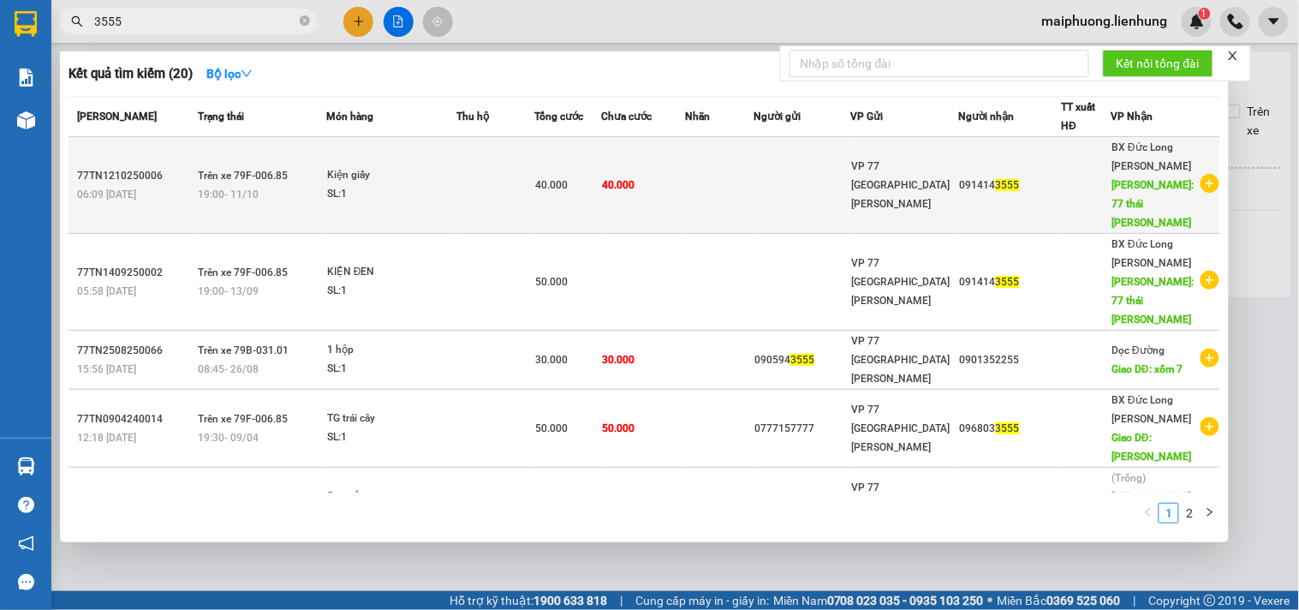
type input "3555"
click at [627, 180] on span "40.000" at bounding box center [618, 185] width 33 height 12
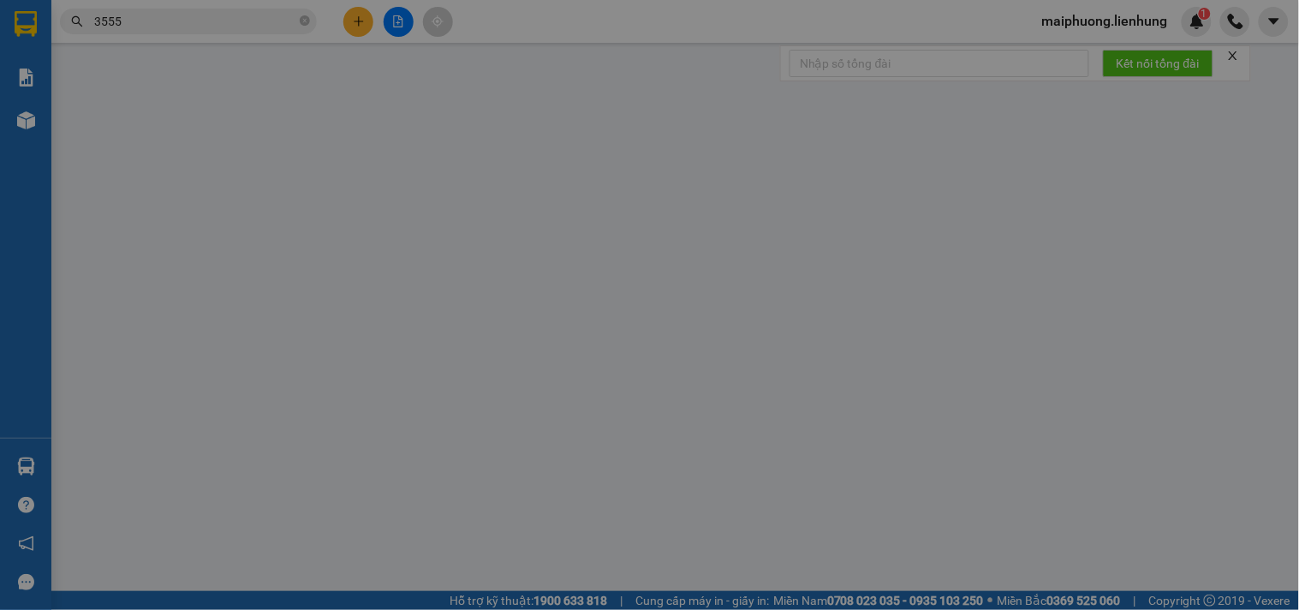
type input "0914143555"
type input "77 [GEOGRAPHIC_DATA]"
type input "0"
type input "40.000"
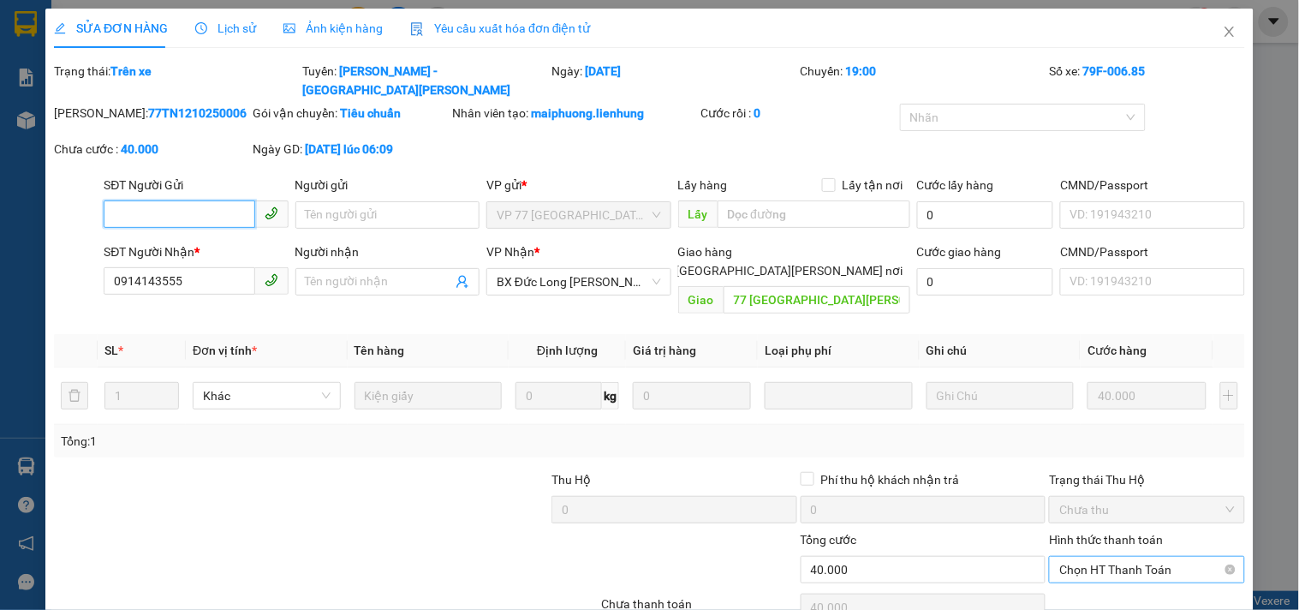
click at [1109, 557] on span "Chọn HT Thanh Toán" at bounding box center [1147, 570] width 175 height 26
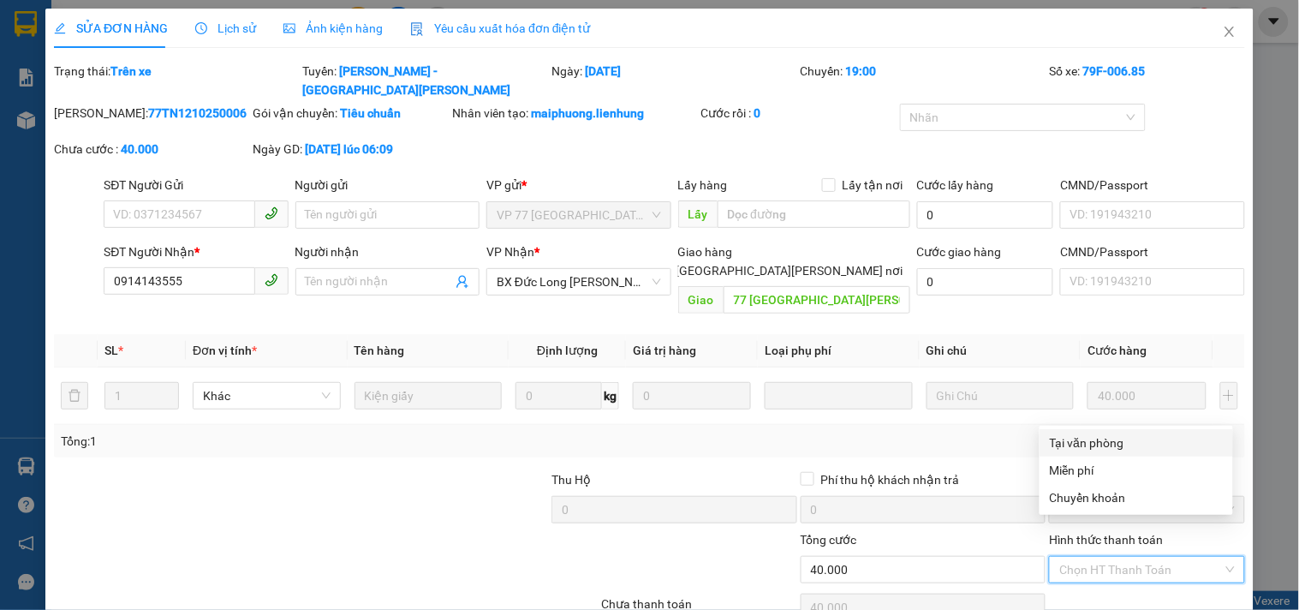
click at [1107, 448] on div "Tại văn phòng" at bounding box center [1136, 442] width 173 height 19
type input "0"
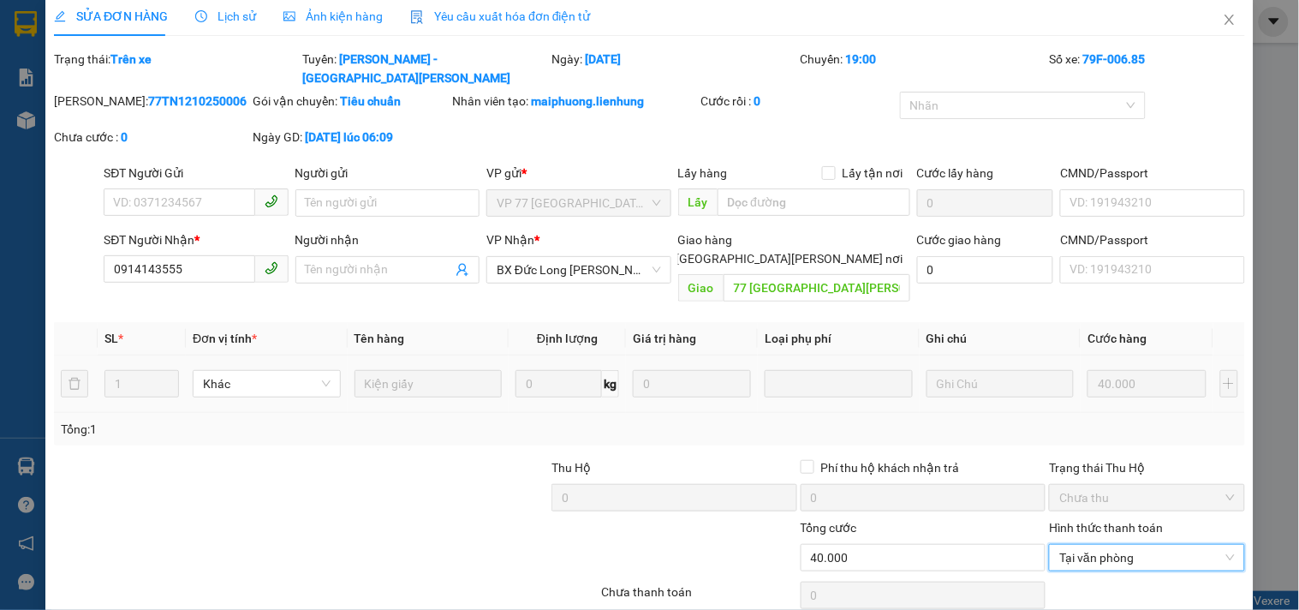
scroll to position [50, 0]
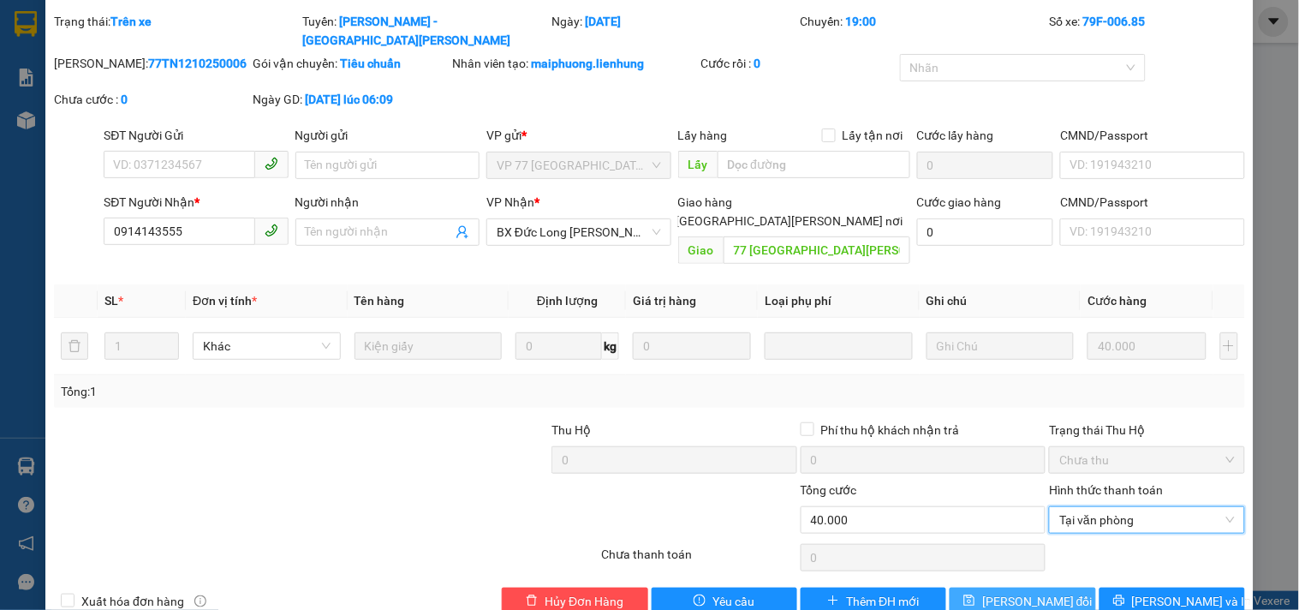
click at [1041, 592] on span "[PERSON_NAME] thay đổi" at bounding box center [1037, 601] width 110 height 19
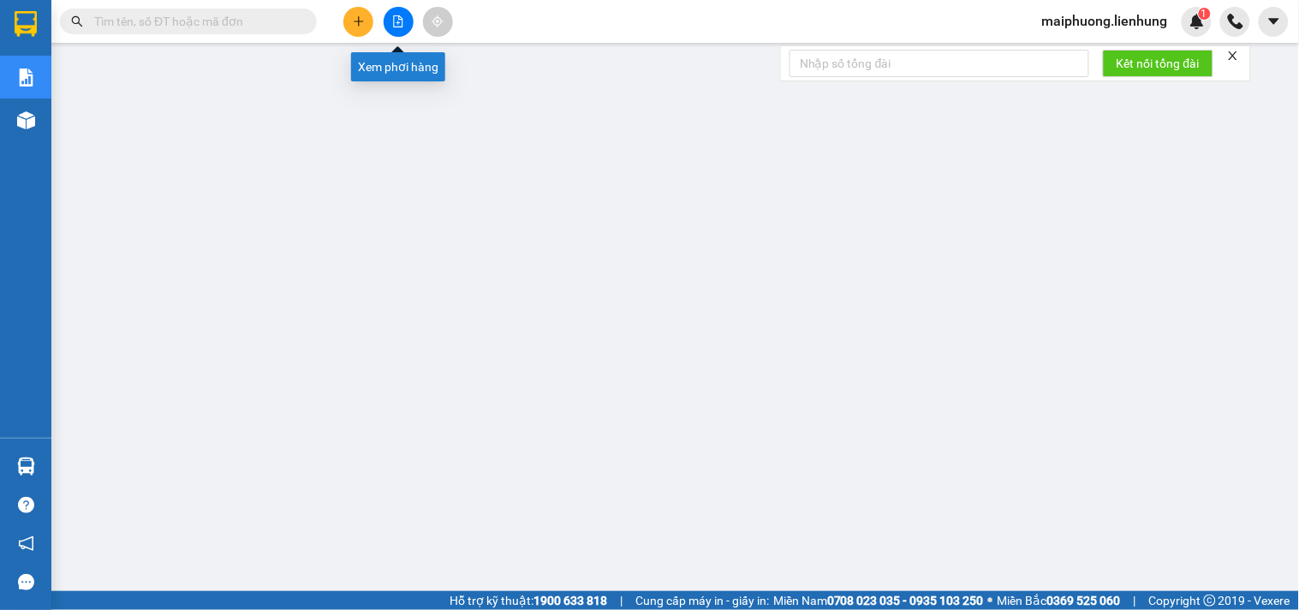
click at [389, 17] on button at bounding box center [399, 22] width 30 height 30
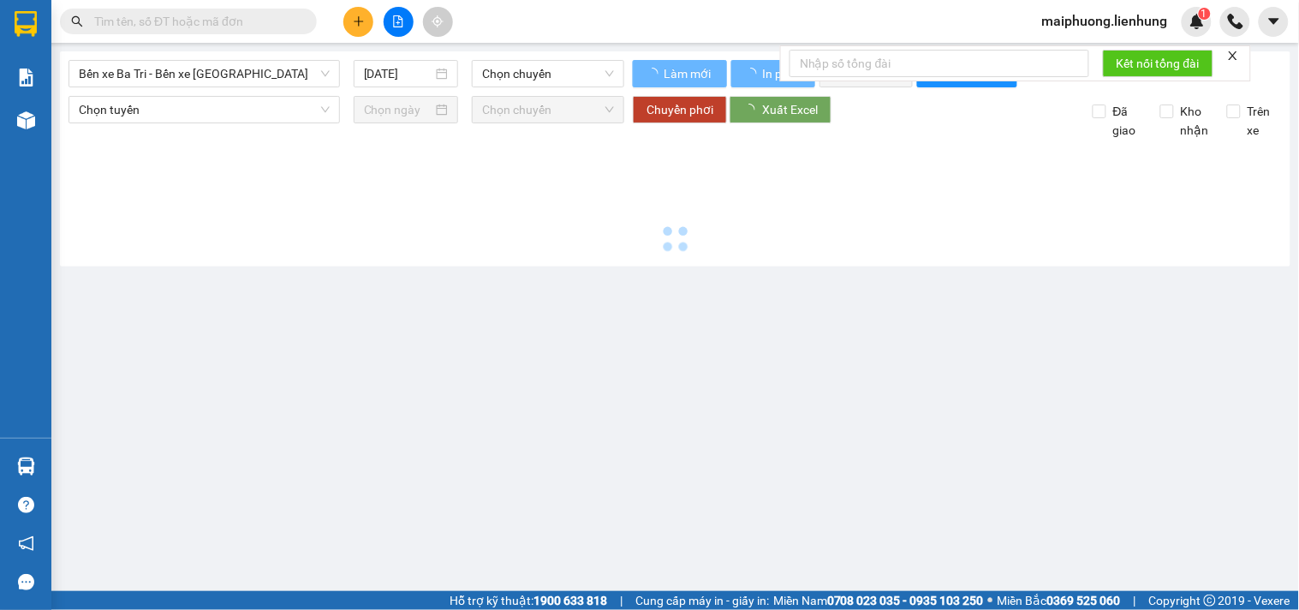
click at [224, 53] on div "Bến xe Ba Tri - Bến xe Vạn Ninh 12/10/2025 Chọn chuyến Làm mới In phơi In đơn c…" at bounding box center [675, 158] width 1231 height 215
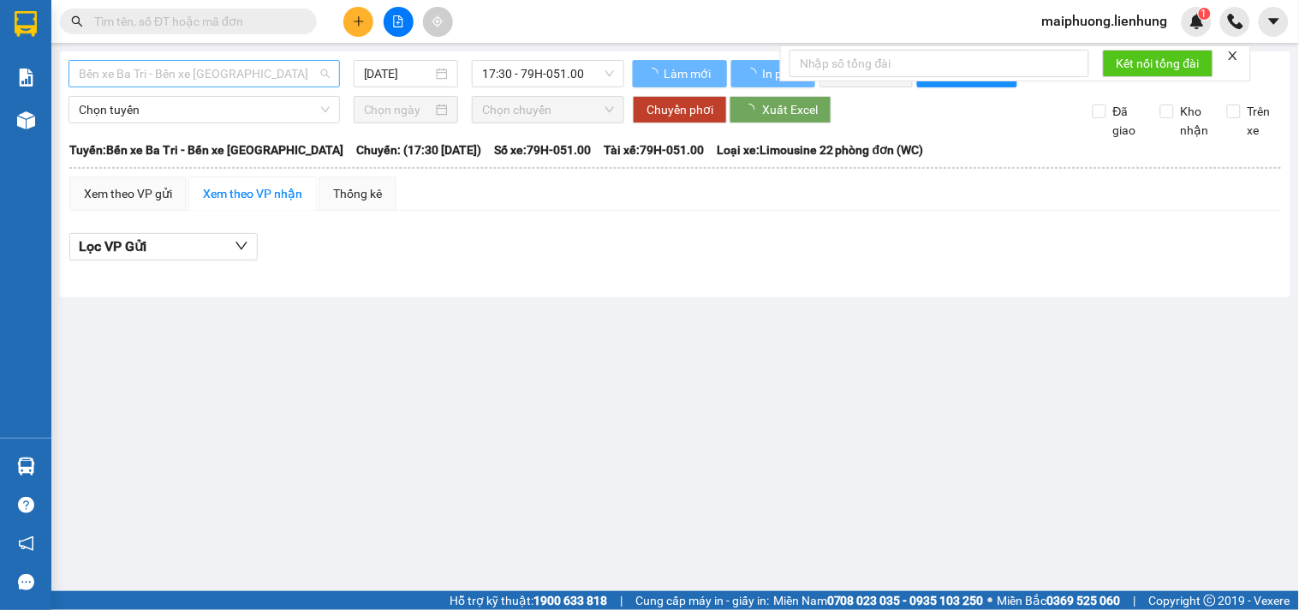
click at [224, 74] on span "Bến xe Ba Tri - Bến xe Vạn Ninh" at bounding box center [204, 74] width 251 height 26
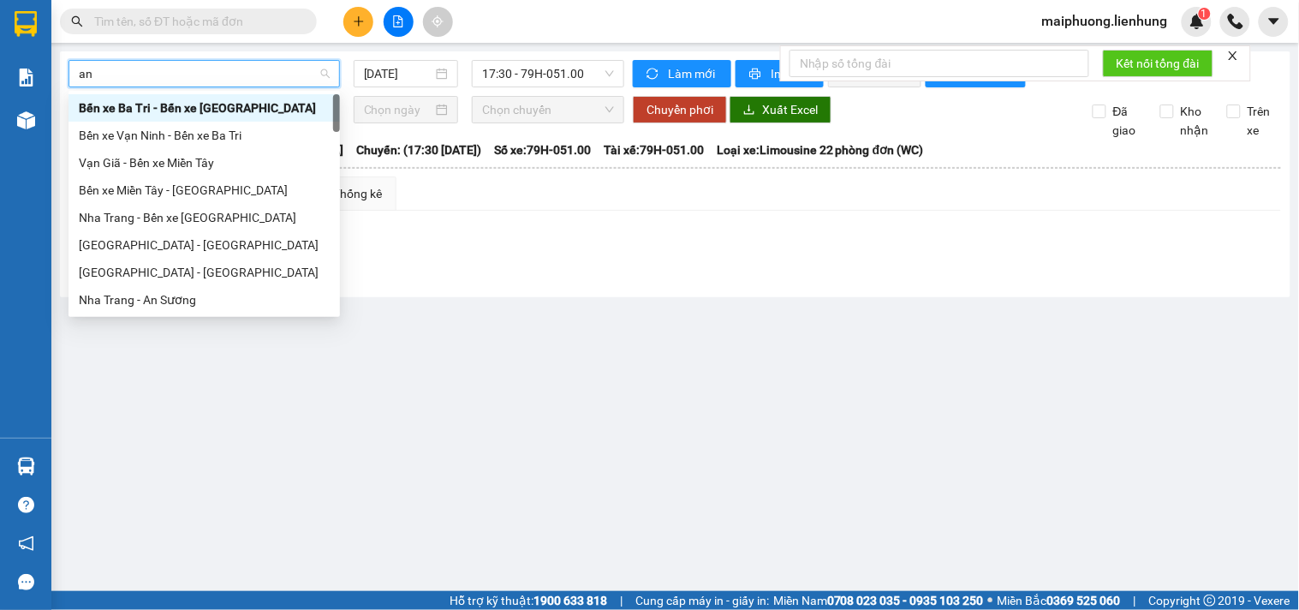
type input "an"
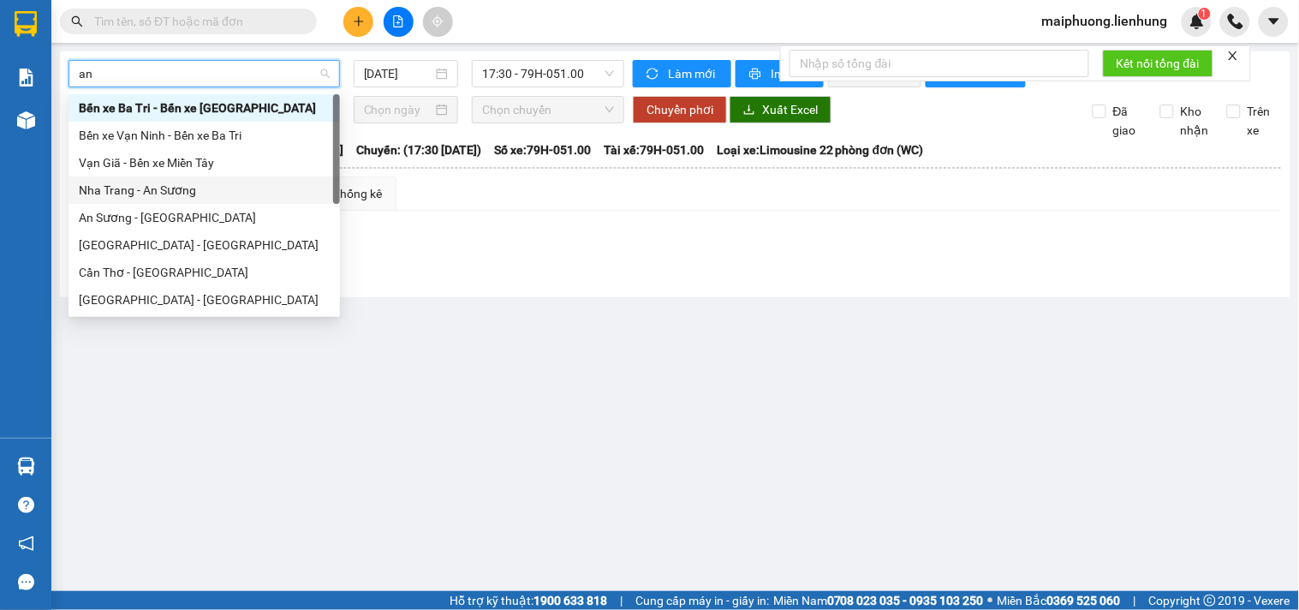
click at [192, 194] on div "Nha Trang - An Sương" at bounding box center [204, 190] width 251 height 19
type input "12/10/2025"
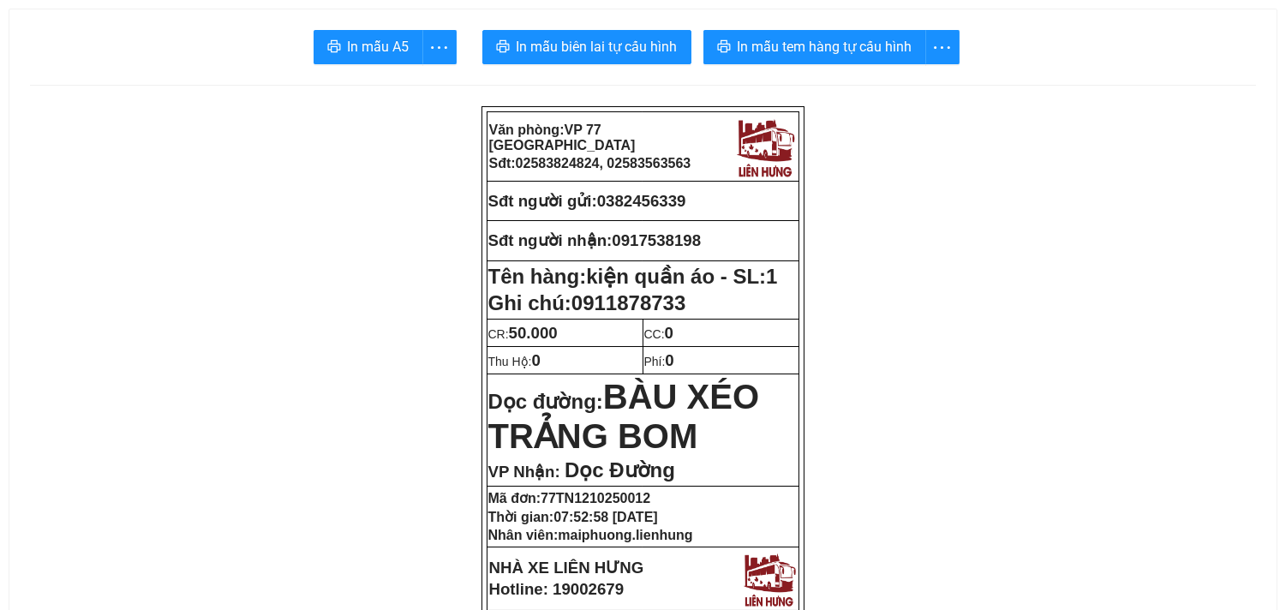
click at [644, 57] on span "In mẫu biên lai tự cấu hình" at bounding box center [596, 46] width 161 height 21
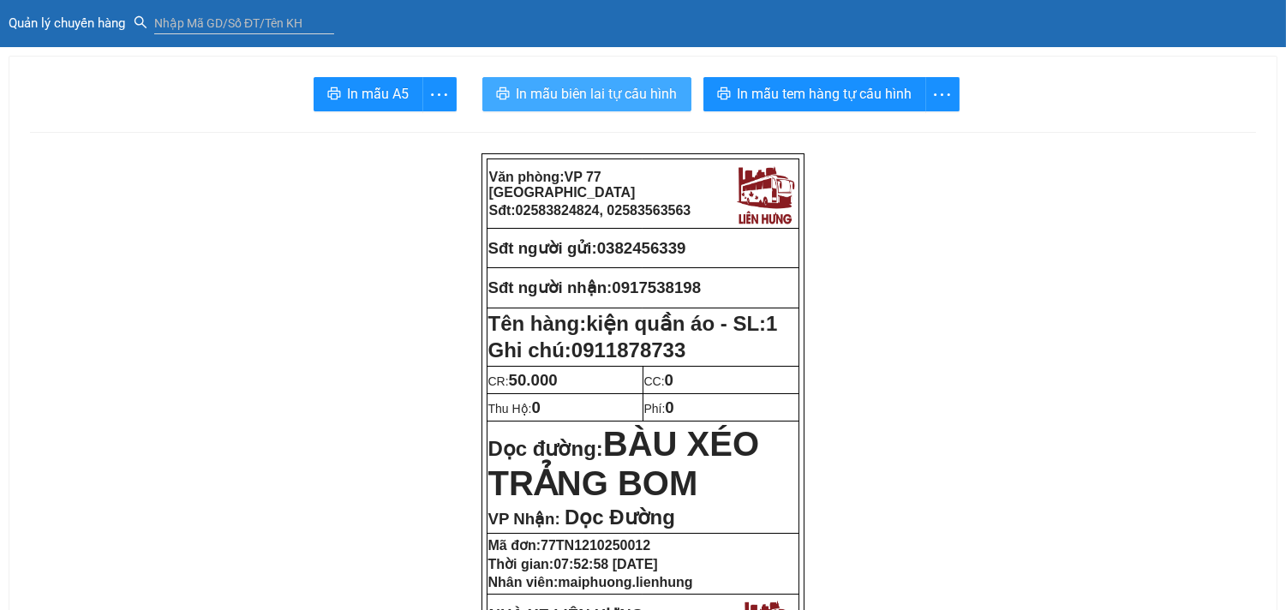
click at [609, 93] on span "In mẫu biên lai tự cấu hình" at bounding box center [596, 93] width 161 height 21
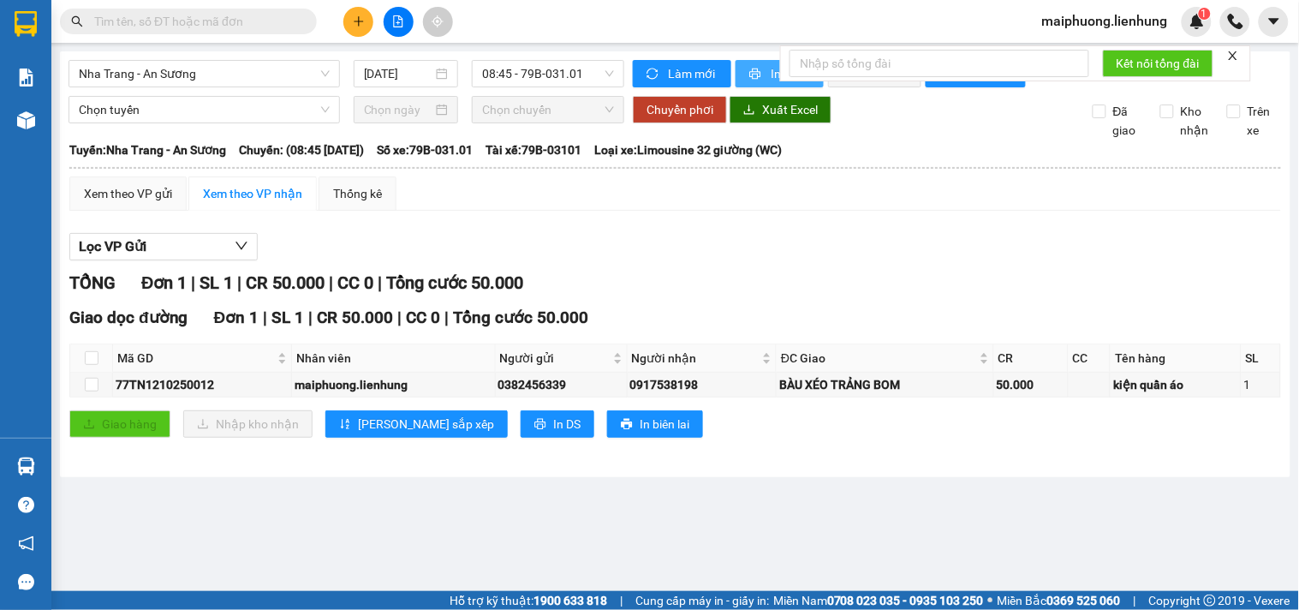
click at [752, 77] on icon "printer" at bounding box center [755, 74] width 11 height 11
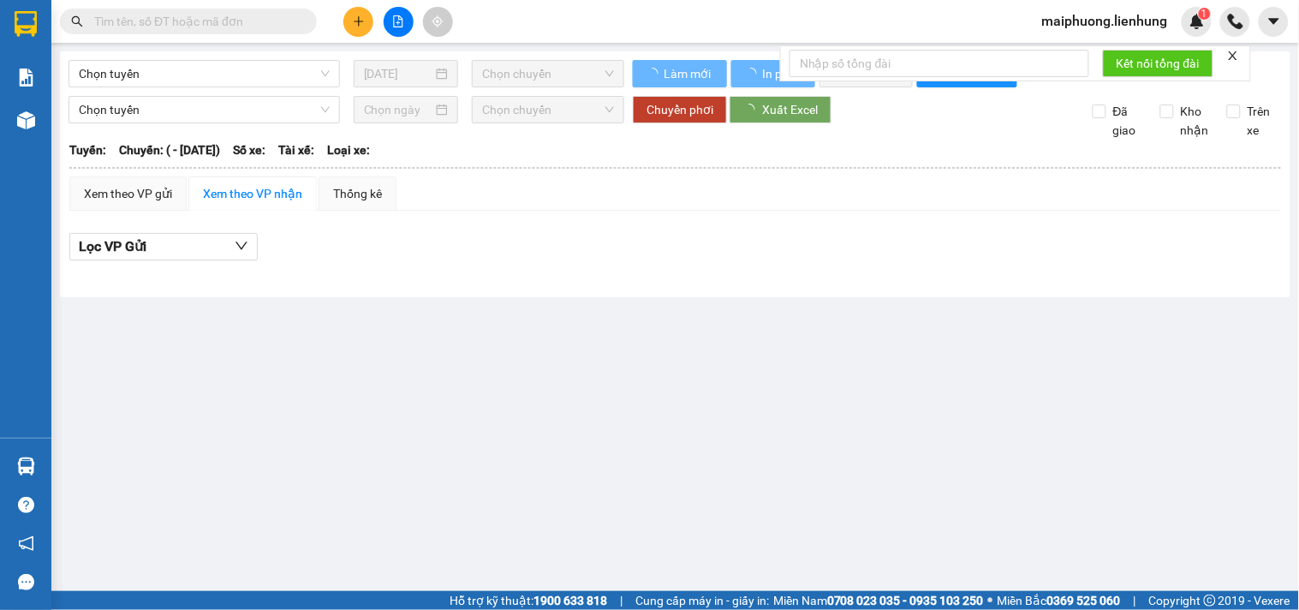
click at [254, 37] on div "Kết quả tìm kiếm ( 0 ) Bộ lọc No Data maiphuong.lienhung 1" at bounding box center [649, 21] width 1299 height 43
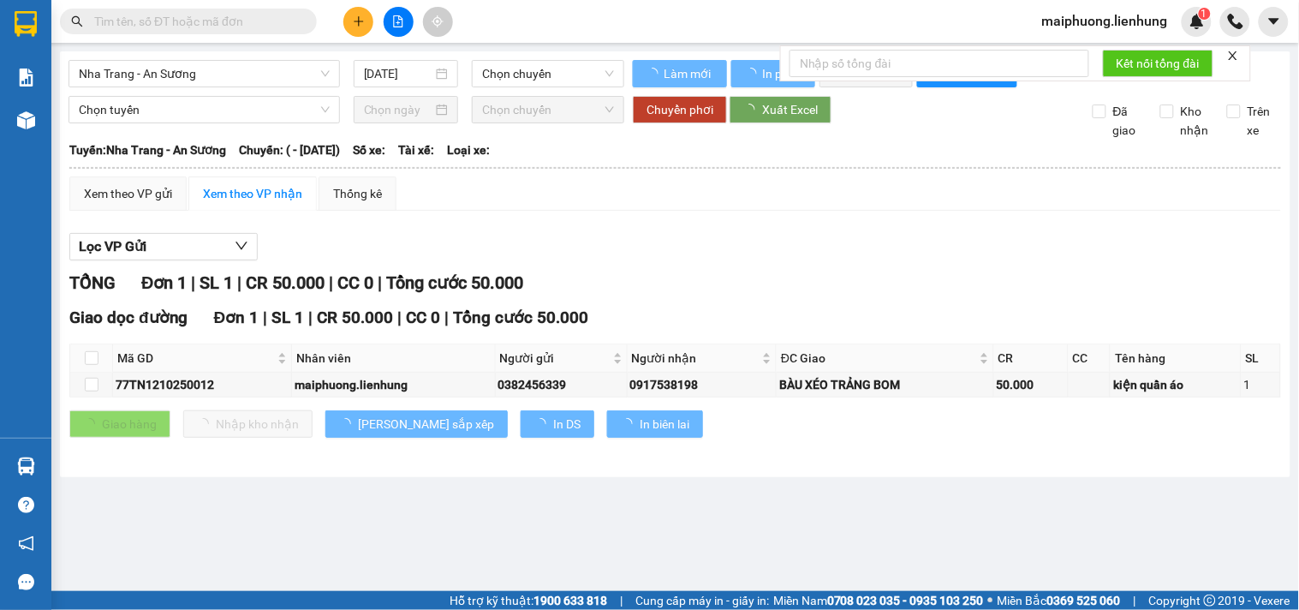
click at [247, 19] on input "text" at bounding box center [195, 21] width 202 height 19
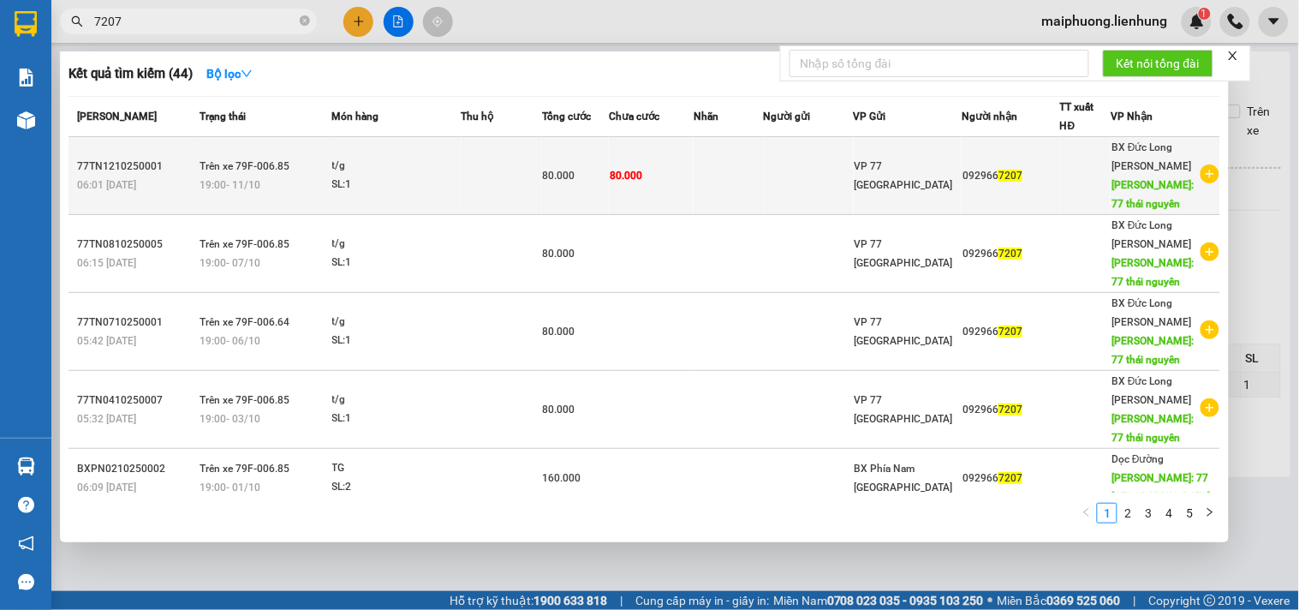
type input "7207"
click at [747, 191] on td at bounding box center [729, 176] width 70 height 78
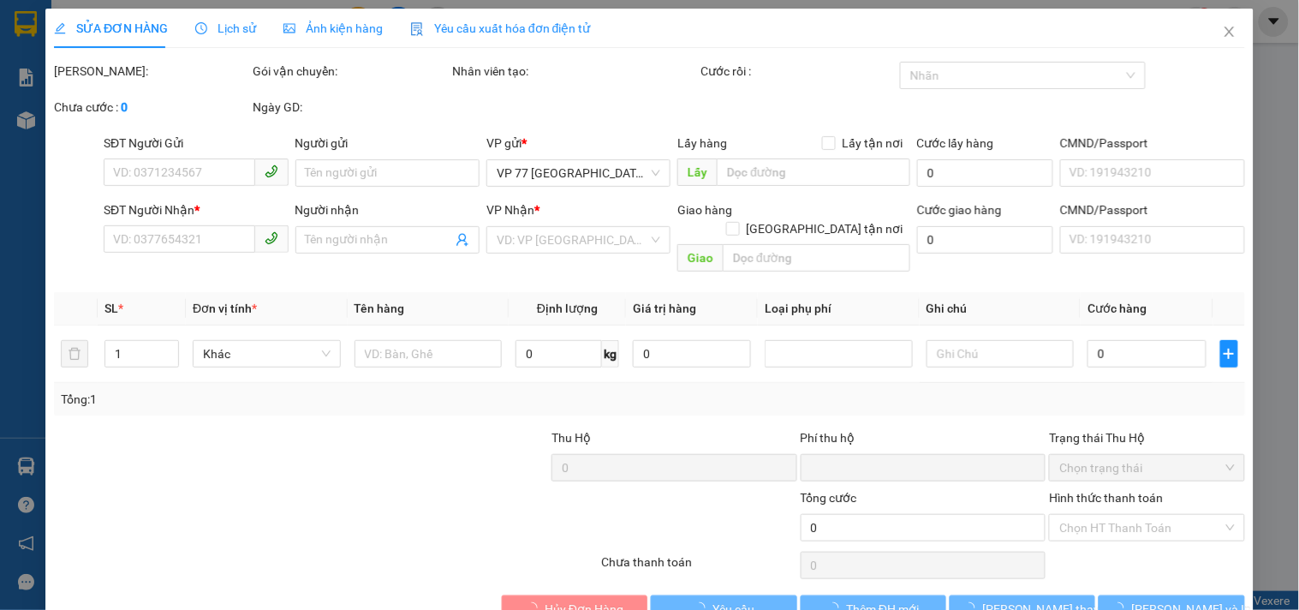
click at [761, 152] on div "Lấy hàng Lấy tận nơi" at bounding box center [794, 143] width 232 height 19
type input "0929667207"
type input "77 [GEOGRAPHIC_DATA]"
type input "0"
type input "80.000"
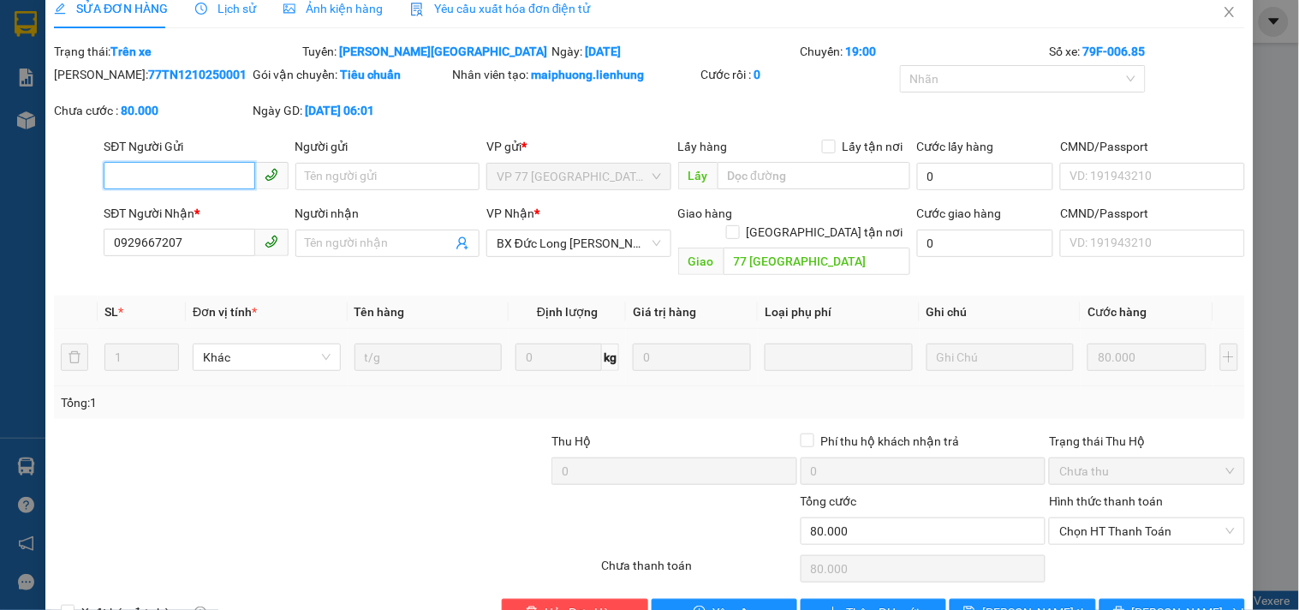
scroll to position [50, 0]
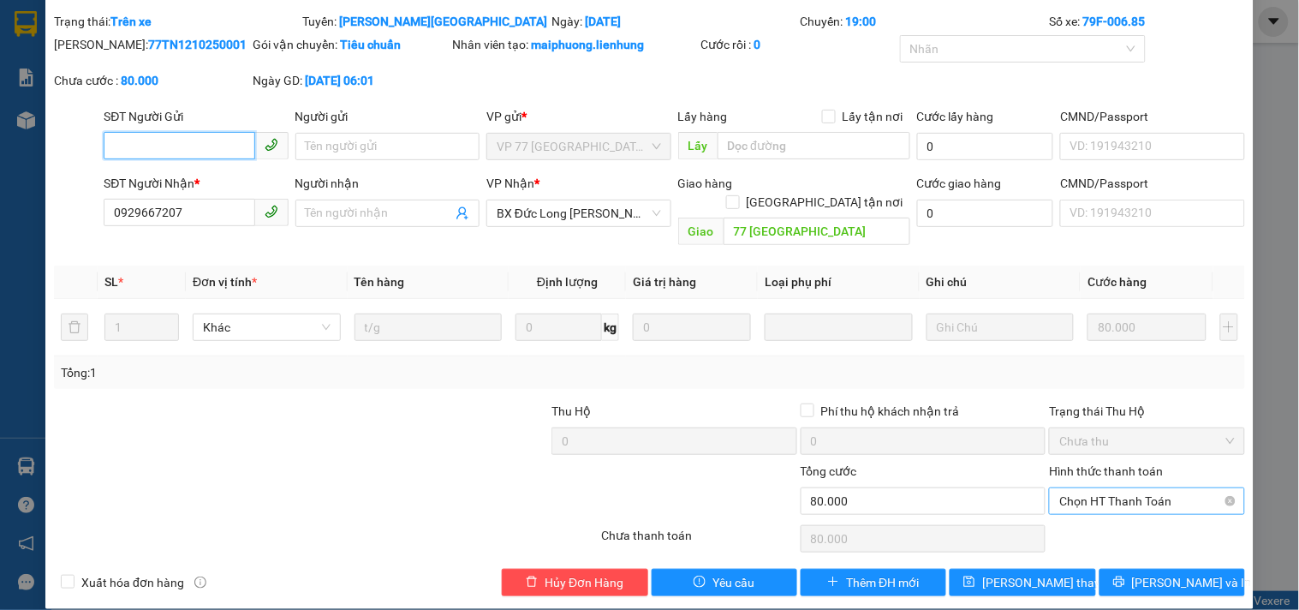
click at [1098, 488] on span "Chọn HT Thanh Toán" at bounding box center [1147, 501] width 175 height 26
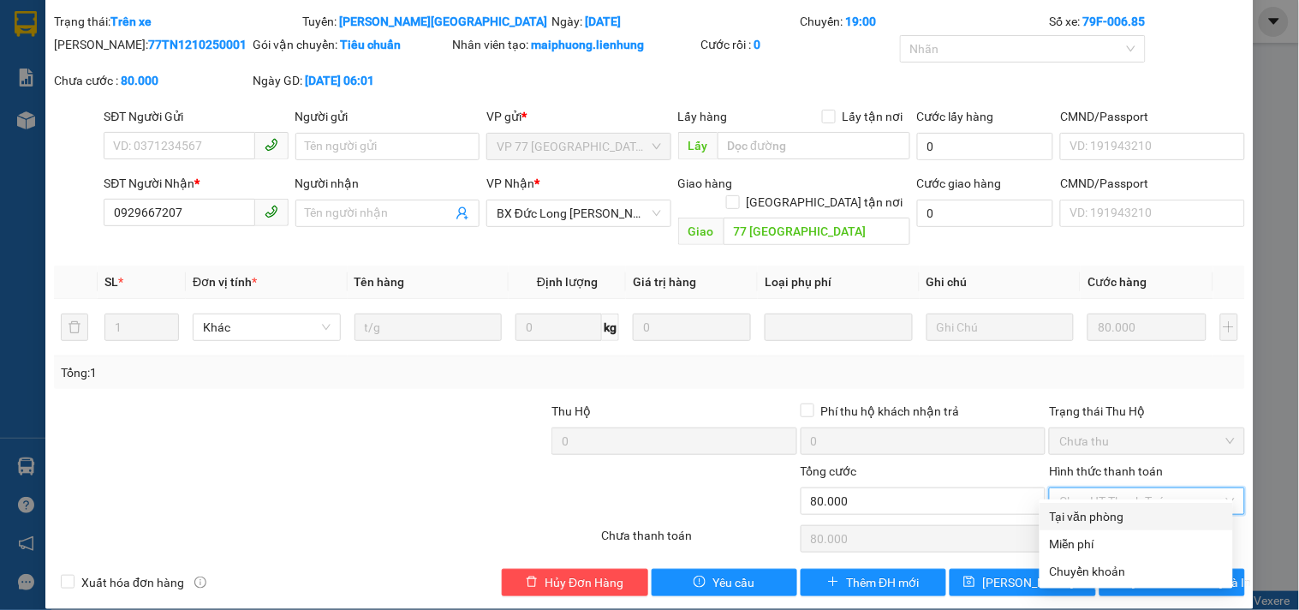
click at [1079, 511] on div "Tại văn phòng" at bounding box center [1136, 516] width 173 height 19
type input "0"
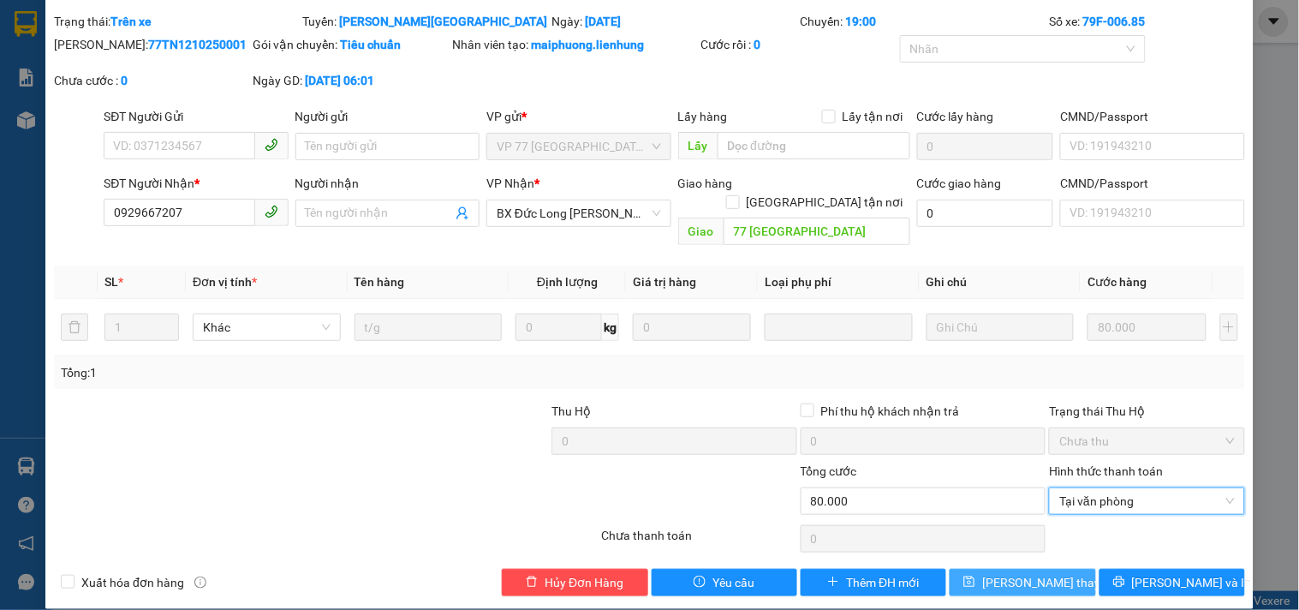
click at [1033, 573] on span "[PERSON_NAME] thay đổi" at bounding box center [1050, 582] width 137 height 19
